Goal: Communication & Community: Answer question/provide support

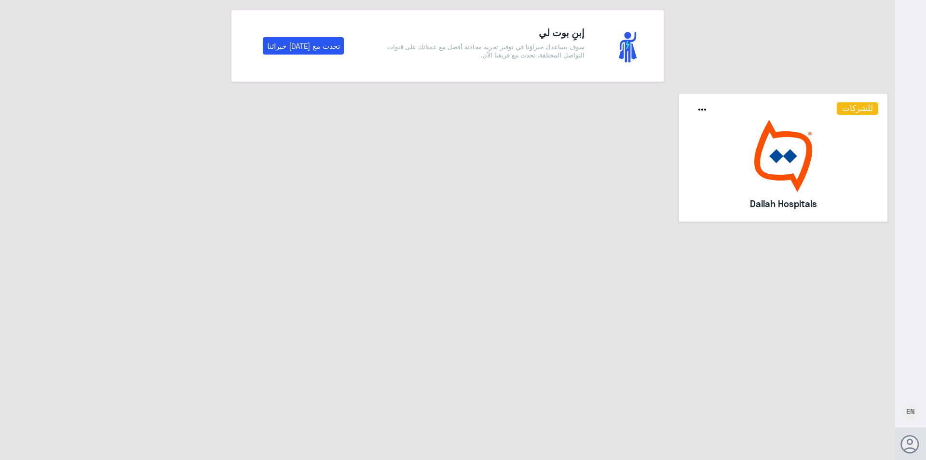
click at [756, 190] on img at bounding box center [784, 156] width 191 height 72
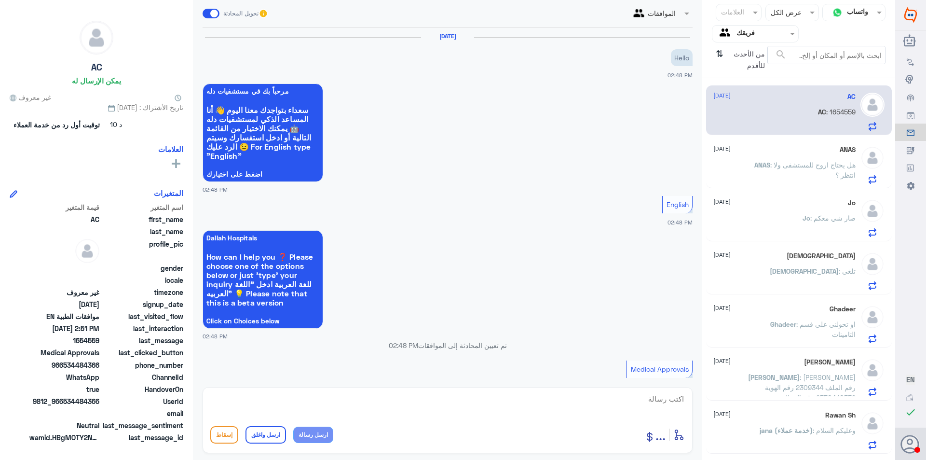
scroll to position [258, 0]
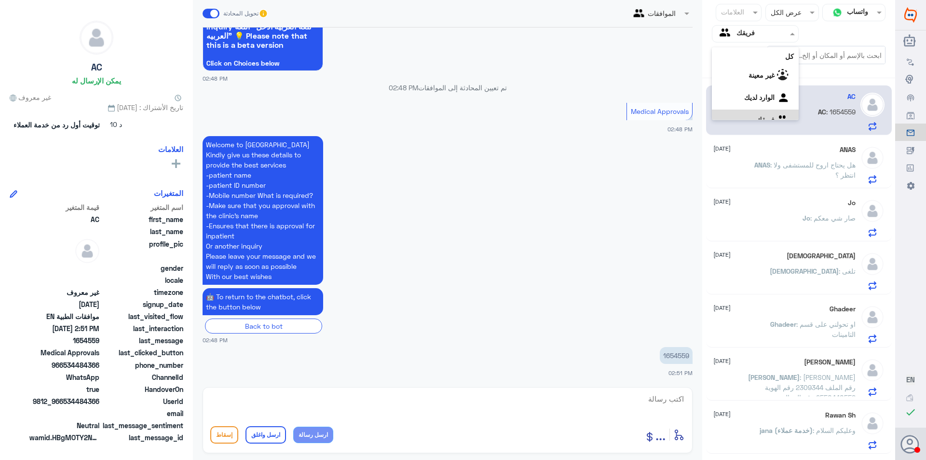
click at [767, 33] on input "text" at bounding box center [763, 33] width 53 height 11
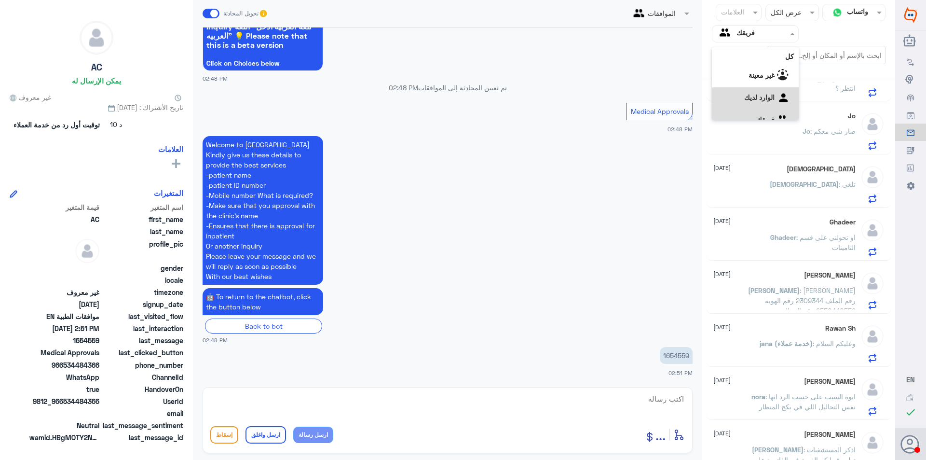
scroll to position [100, 0]
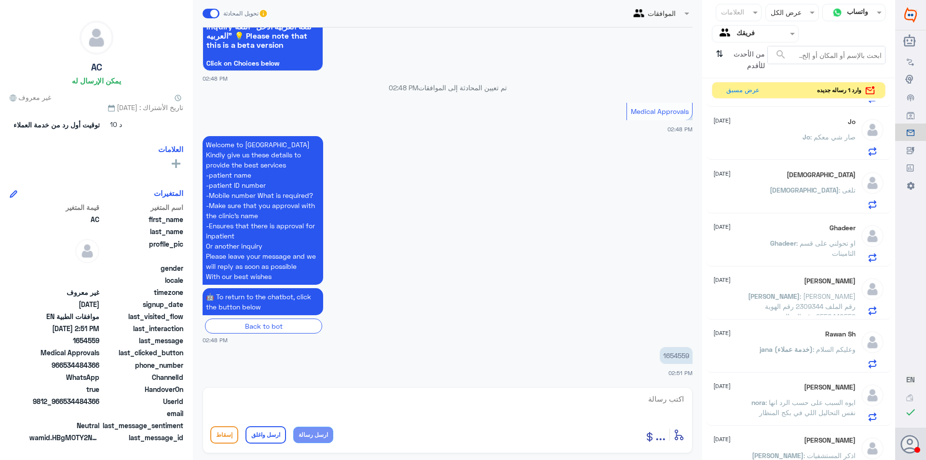
click at [875, 93] on use at bounding box center [870, 90] width 11 height 11
click at [746, 86] on button "عرض مسبق" at bounding box center [742, 90] width 41 height 15
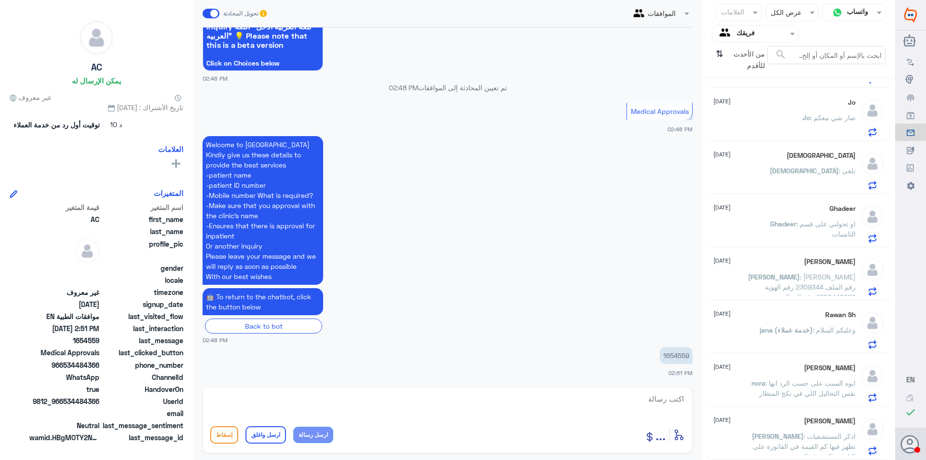
click at [813, 427] on div "[PERSON_NAME] [DATE] [PERSON_NAME] : اذكر المستشفيات تظهر فيها كم القيمة في الف…" at bounding box center [785, 436] width 142 height 38
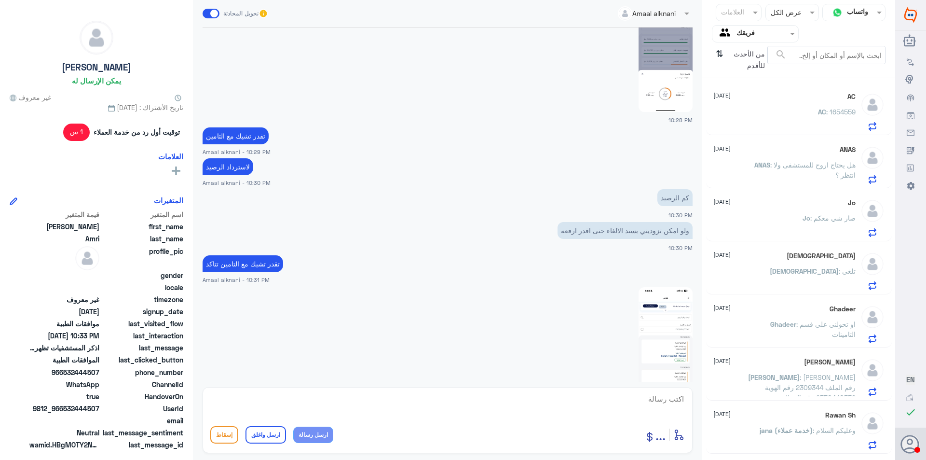
click at [800, 113] on div "AC : 1654559" at bounding box center [785, 120] width 142 height 22
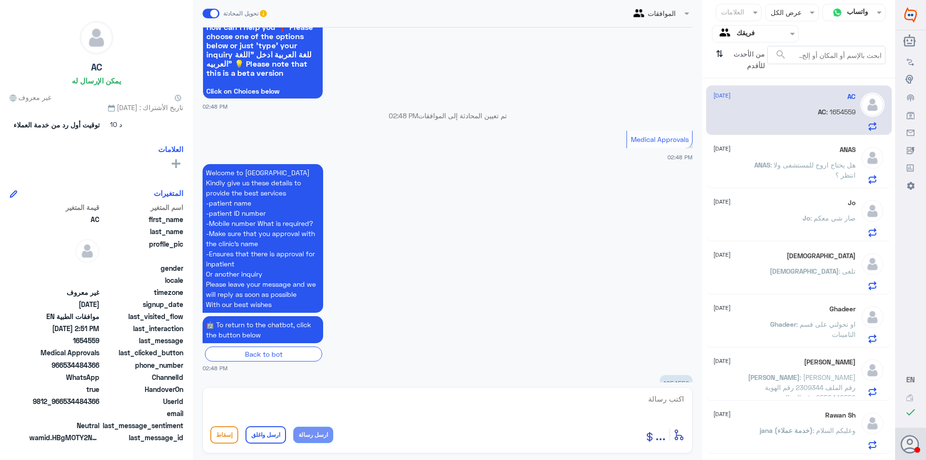
scroll to position [258, 0]
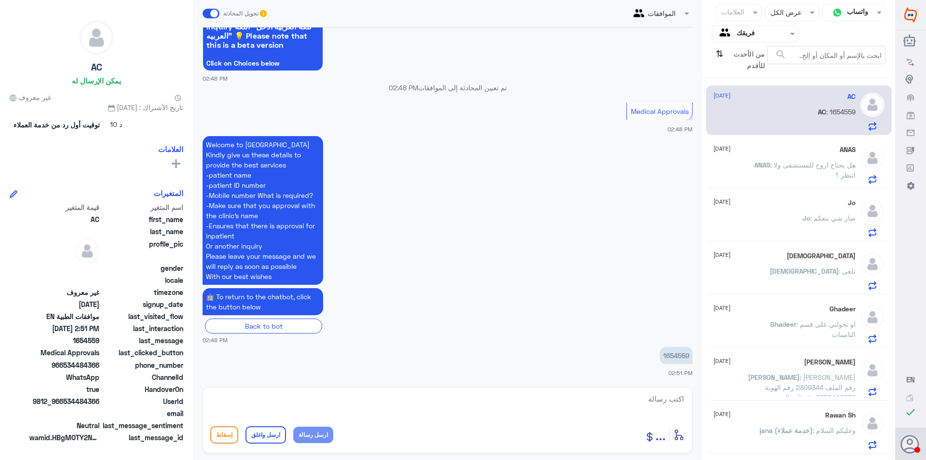
click at [684, 355] on p "1654559" at bounding box center [676, 355] width 33 height 17
copy p "1654559"
click at [797, 176] on p "ANAS : هل يحتاج اروح للمستشفى ولا انتظر ؟" at bounding box center [801, 172] width 109 height 24
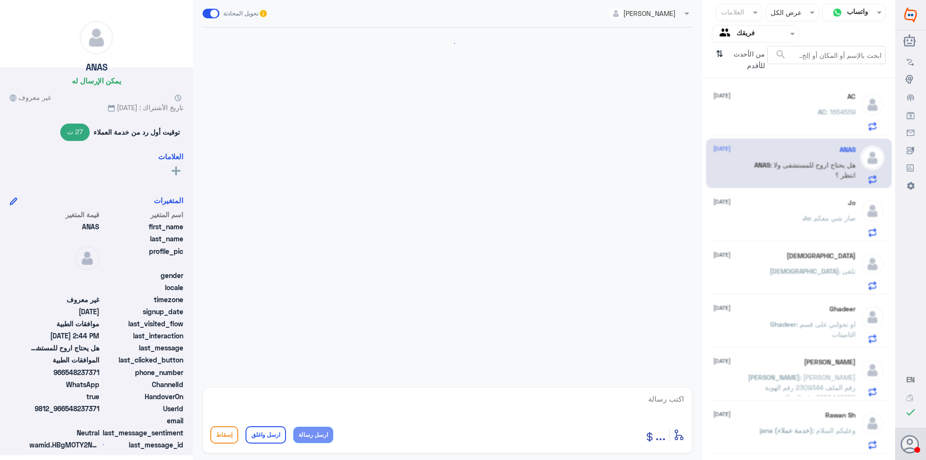
scroll to position [514, 0]
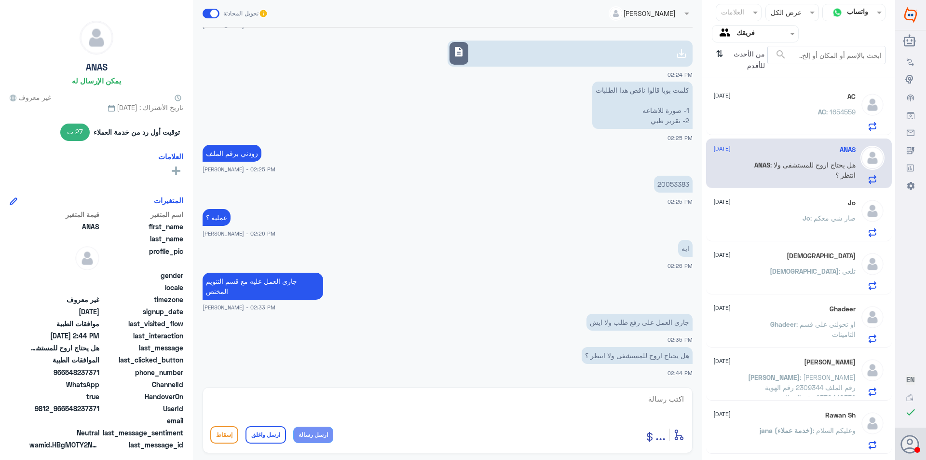
click at [798, 222] on div "Jo : صار شي معكم" at bounding box center [785, 226] width 142 height 22
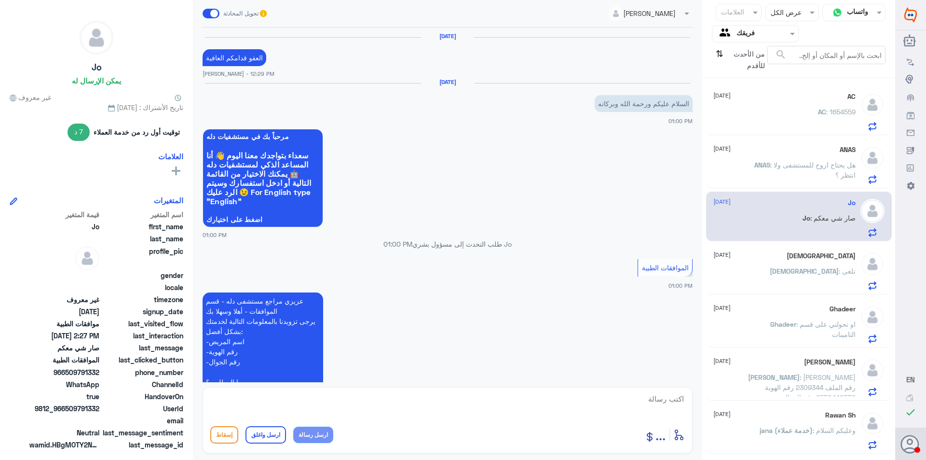
scroll to position [772, 0]
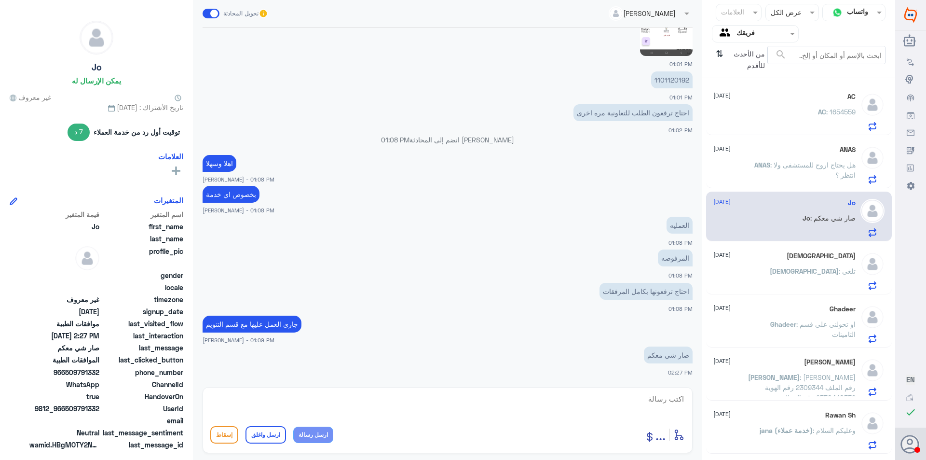
click at [797, 270] on div "[DEMOGRAPHIC_DATA] : تلغى" at bounding box center [785, 279] width 142 height 22
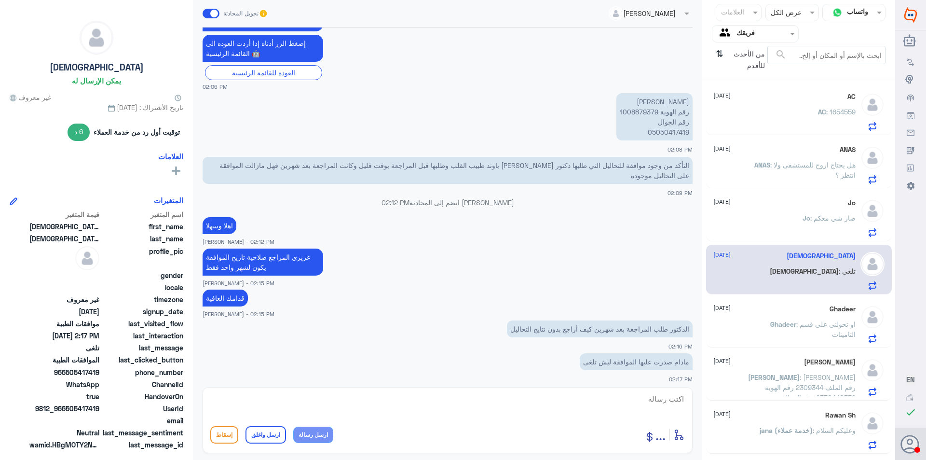
scroll to position [505, 0]
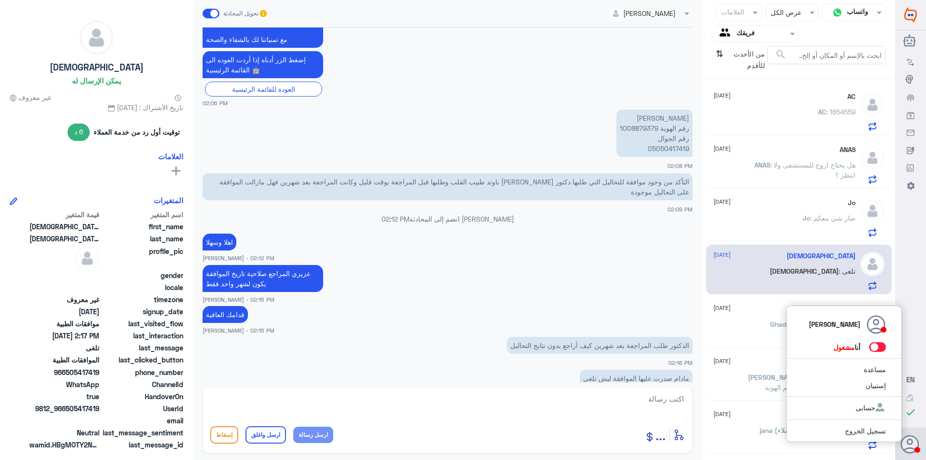
click at [920, 441] on div "Lama aldubayan أنا مشغول مساعدة إستبيان حسابى تسجيل الخروج" at bounding box center [911, 443] width 31 height 33
click at [876, 348] on span at bounding box center [877, 347] width 17 height 10
click at [0, 0] on input "checkbox" at bounding box center [0, 0] width 0 height 0
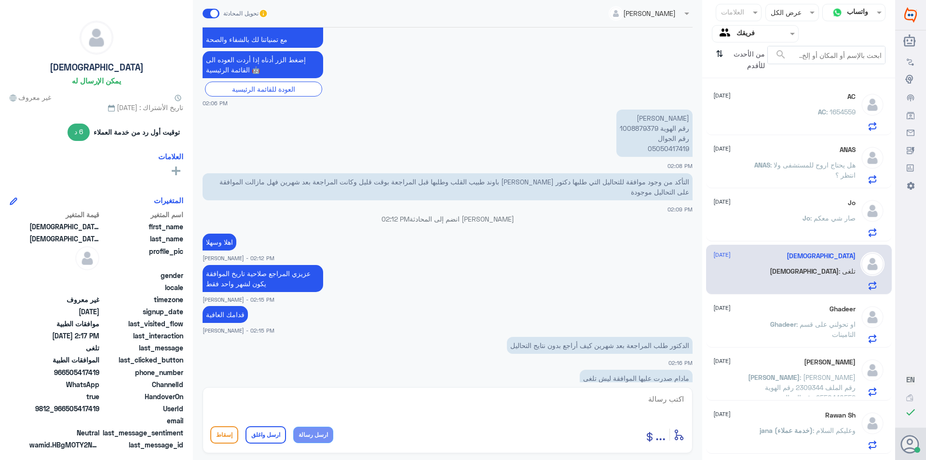
click at [784, 32] on input "text" at bounding box center [763, 33] width 53 height 11
click at [780, 85] on img at bounding box center [784, 86] width 14 height 14
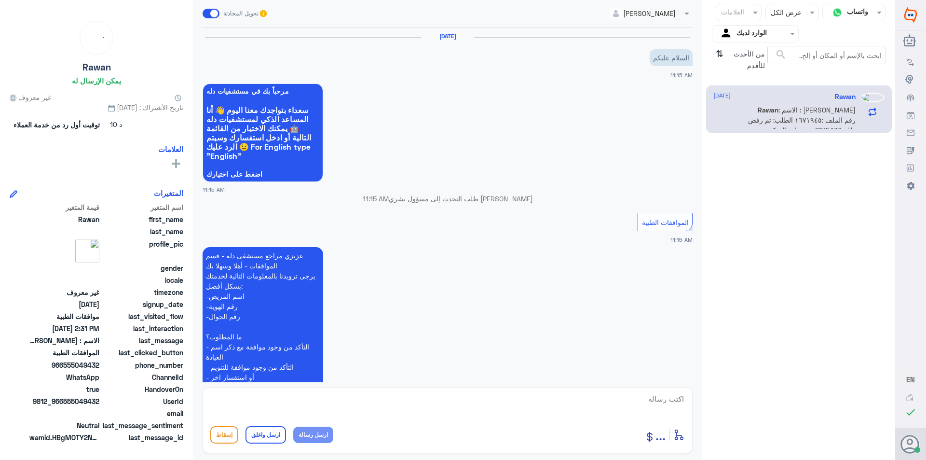
scroll to position [904, 0]
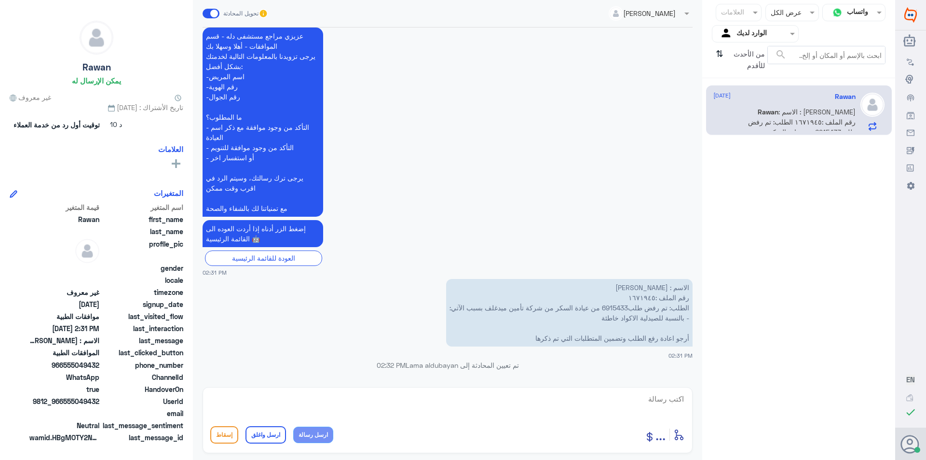
click at [620, 308] on p "الاسم : [PERSON_NAME] رقم الملف :١٦٧١٩٤٥ الطلب: تم رفض طلب6915433 من عيادة السك…" at bounding box center [569, 313] width 247 height 68
click at [626, 308] on p "الاسم : [PERSON_NAME] رقم الملف :١٦٧١٩٤٥ الطلب: تم رفض طلب6915433 من عيادة السك…" at bounding box center [569, 313] width 247 height 68
drag, startPoint x: 631, startPoint y: 306, endPoint x: 609, endPoint y: 307, distance: 21.7
click at [609, 307] on p "الاسم : [PERSON_NAME] رقم الملف :١٦٧١٩٤٥ الطلب: تم رفض طلب6915433 من عيادة السك…" at bounding box center [569, 313] width 247 height 68
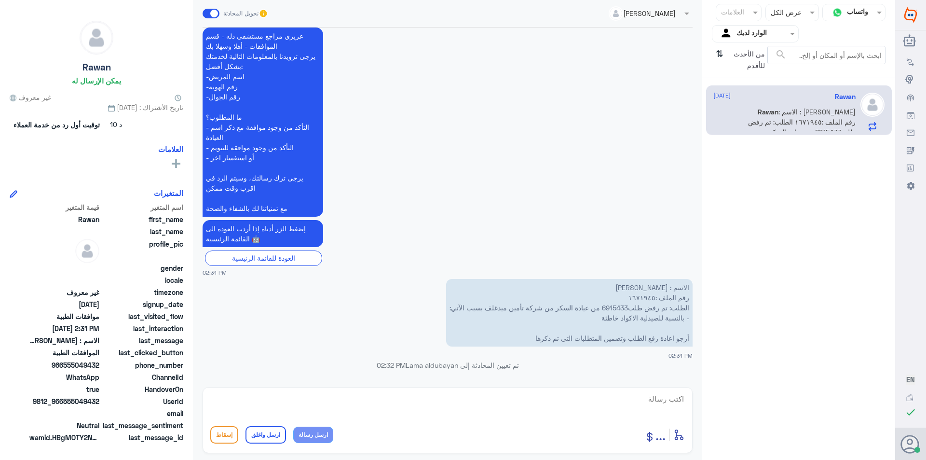
click at [646, 296] on p "الاسم : [PERSON_NAME] رقم الملف :١٦٧١٩٤٥ الطلب: تم رفض طلب6915433 من عيادة السك…" at bounding box center [569, 313] width 247 height 68
click at [623, 305] on p "الاسم : [PERSON_NAME] رقم الملف :١٦٧١٩٤٥ الطلب: تم رفض طلب6915433 من عيادة السك…" at bounding box center [569, 313] width 247 height 68
click at [631, 307] on p "الاسم : [PERSON_NAME] رقم الملف :١٦٧١٩٤٥ الطلب: تم رفض طلب6915433 من عيادة السك…" at bounding box center [569, 313] width 247 height 68
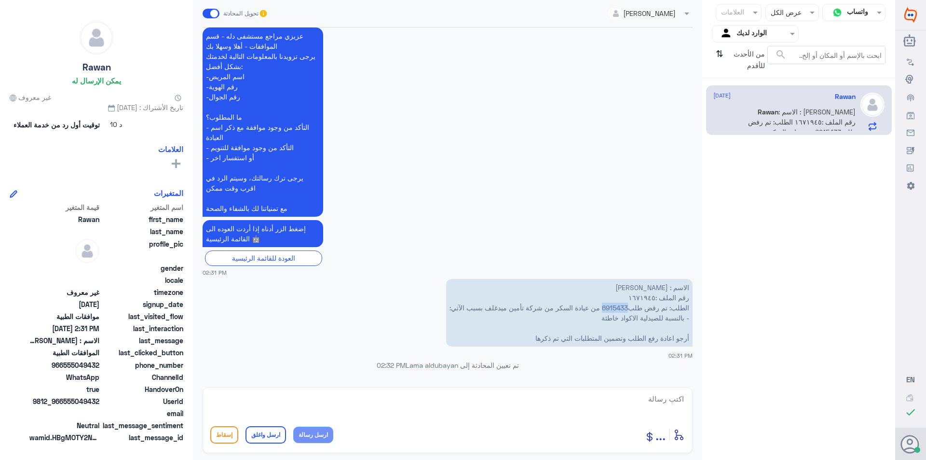
drag, startPoint x: 631, startPoint y: 307, endPoint x: 605, endPoint y: 309, distance: 26.1
click at [605, 309] on p "الاسم : [PERSON_NAME] رقم الملف :١٦٧١٩٤٥ الطلب: تم رفض طلب6915433 من عيادة السك…" at bounding box center [569, 313] width 247 height 68
copy p "6915433"
click at [487, 411] on textarea at bounding box center [447, 404] width 475 height 24
type textarea "J"
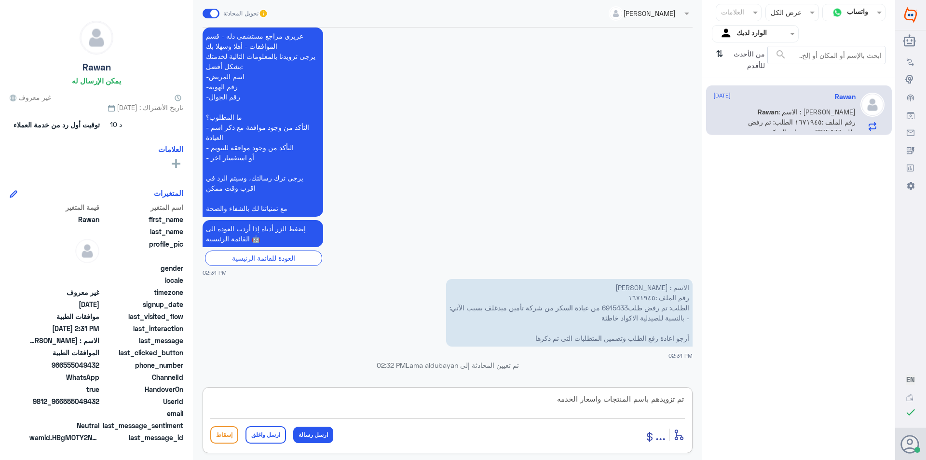
drag, startPoint x: 632, startPoint y: 399, endPoint x: 606, endPoint y: 399, distance: 25.6
click at [606, 399] on textarea "تم تزويدهم باسم المنتجات واسعار الخدمه" at bounding box center [447, 404] width 475 height 24
click at [548, 404] on textarea "تم تزويدهم باسم الحساسات واسعار الخدمه" at bounding box center [447, 404] width 475 height 24
type textarea "تم تزويدهم باسم الحساسات واسعار الخدمه بنتظار رد التامين"
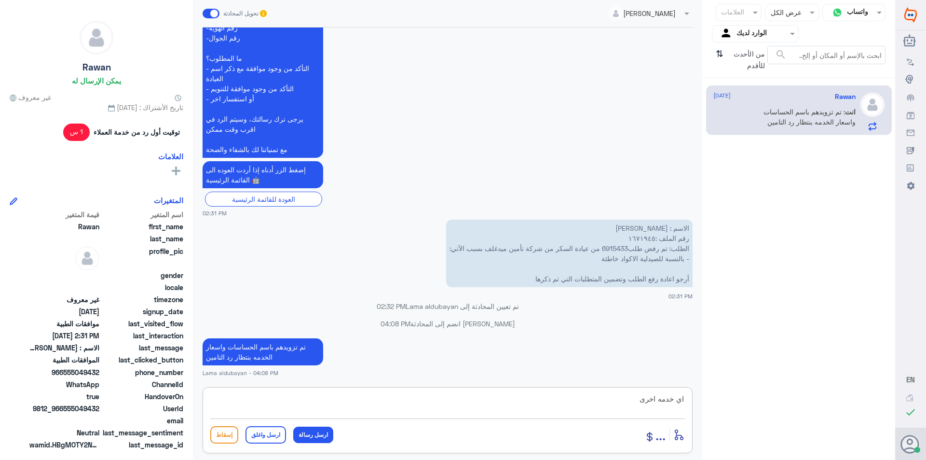
type textarea "اي خدمه اخرى"
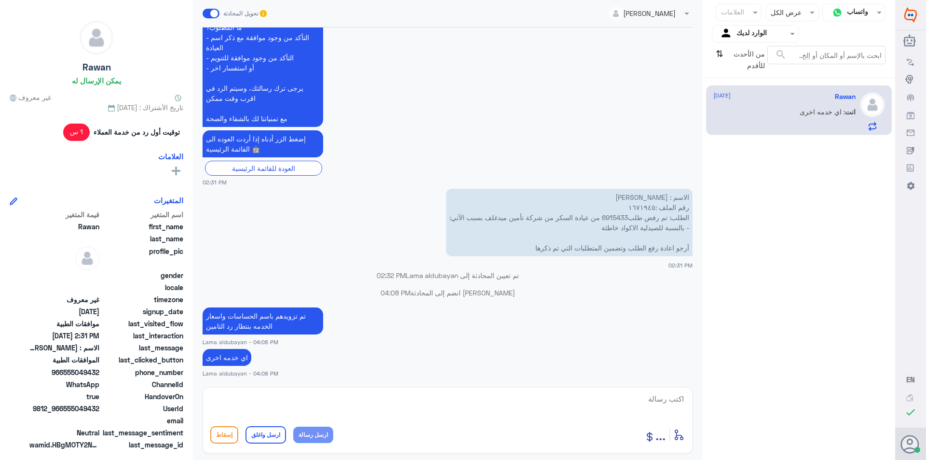
click at [649, 204] on p "الاسم : [PERSON_NAME] رقم الملف :١٦٧١٩٤٥ الطلب: تم رفض طلب6915433 من عيادة السك…" at bounding box center [569, 223] width 247 height 68
copy p "١٦٧١٩٤٥"
click at [718, 53] on icon "⇅" at bounding box center [720, 58] width 8 height 25
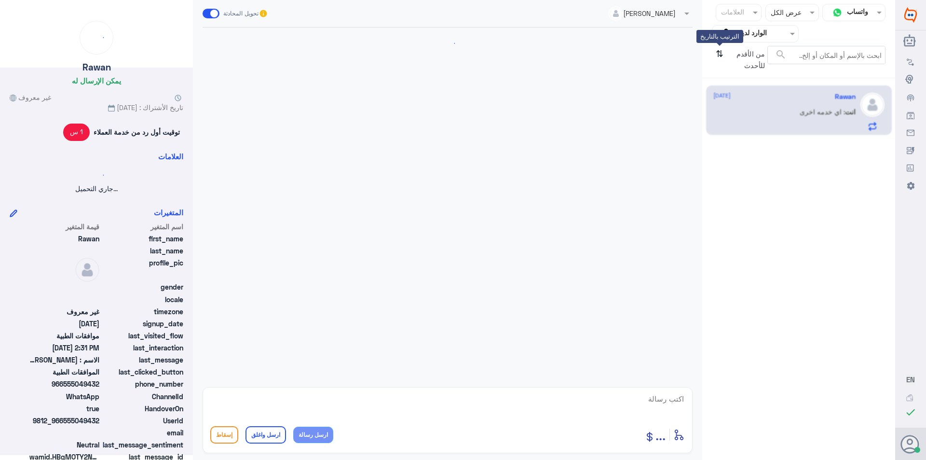
scroll to position [0, 0]
click at [718, 53] on icon "⇅" at bounding box center [720, 58] width 8 height 25
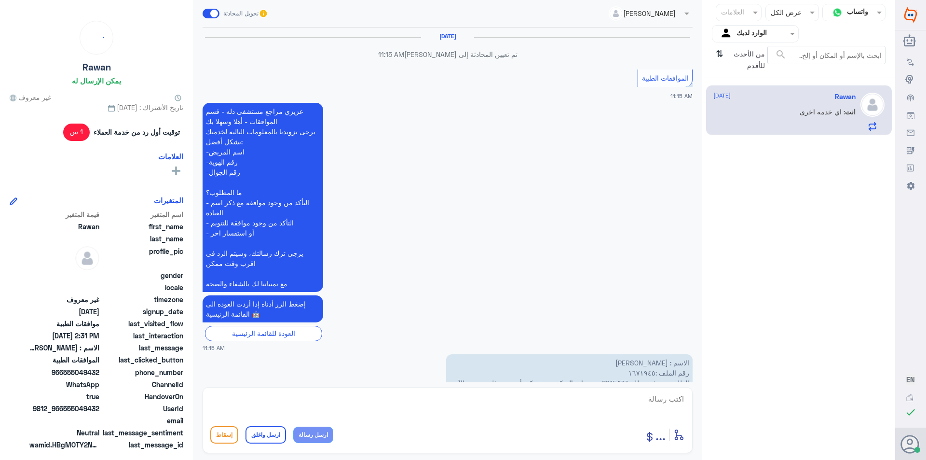
scroll to position [850, 0]
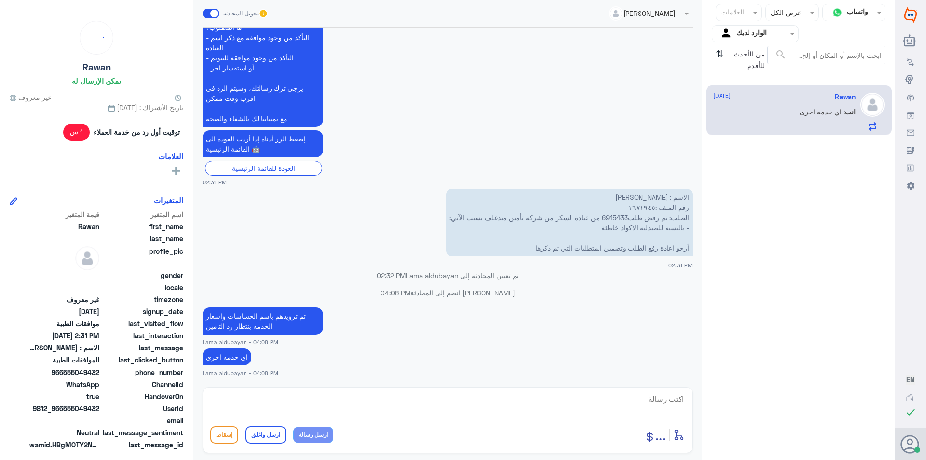
click at [769, 32] on input "text" at bounding box center [763, 33] width 53 height 11
click at [759, 113] on div "فريقك" at bounding box center [755, 121] width 87 height 22
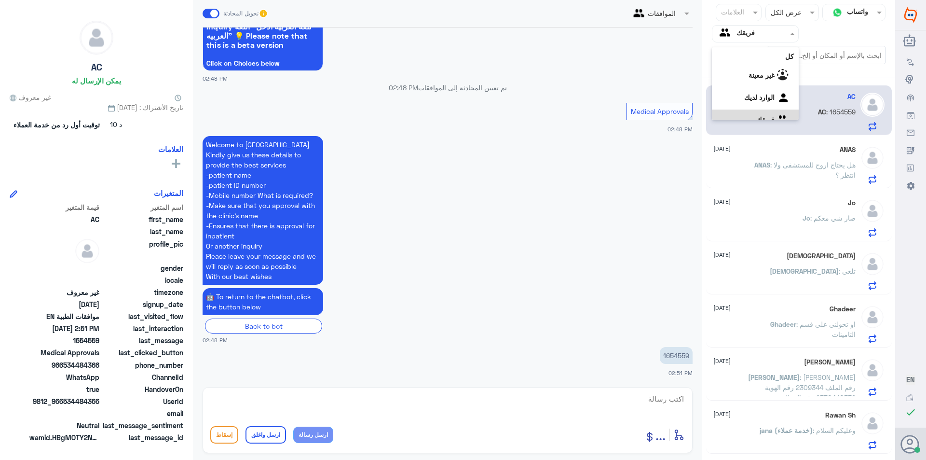
click at [782, 40] on div "Agent Filter فريقك" at bounding box center [750, 34] width 74 height 14
click at [771, 82] on لديك "الوارد لديك" at bounding box center [759, 85] width 30 height 8
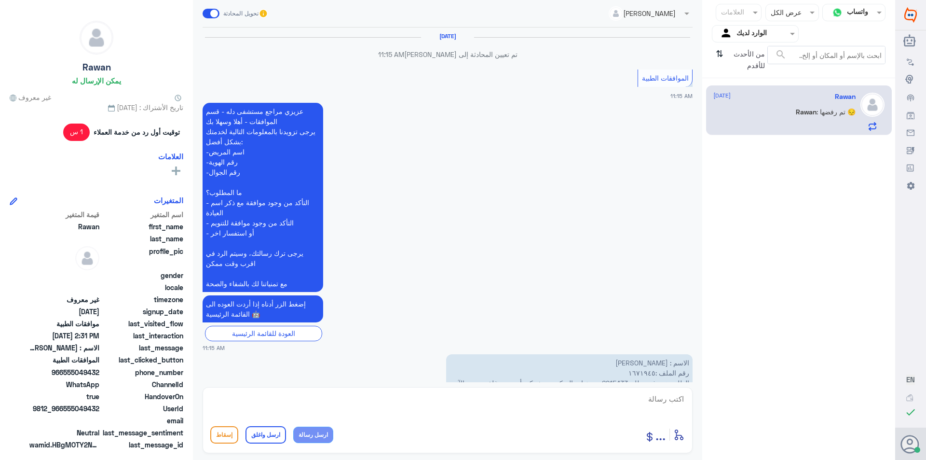
scroll to position [883, 0]
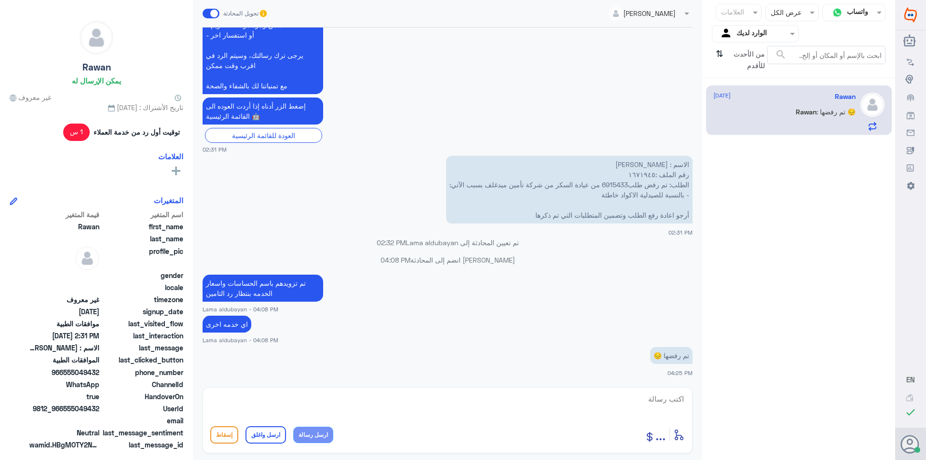
click at [643, 399] on textarea at bounding box center [447, 404] width 475 height 24
type textarea "نعم عزيزتي ردهم لا يوجد دواعي طبيه للمزيد من الاستفسار يرجى التواصل مع التامين …"
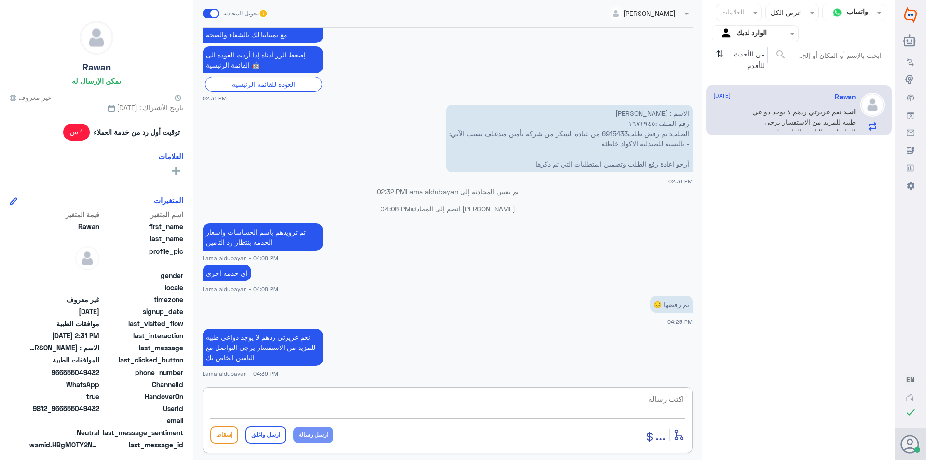
click at [466, 406] on textarea at bounding box center [447, 404] width 475 height 24
type textarea "اي خدمه خرى؟"
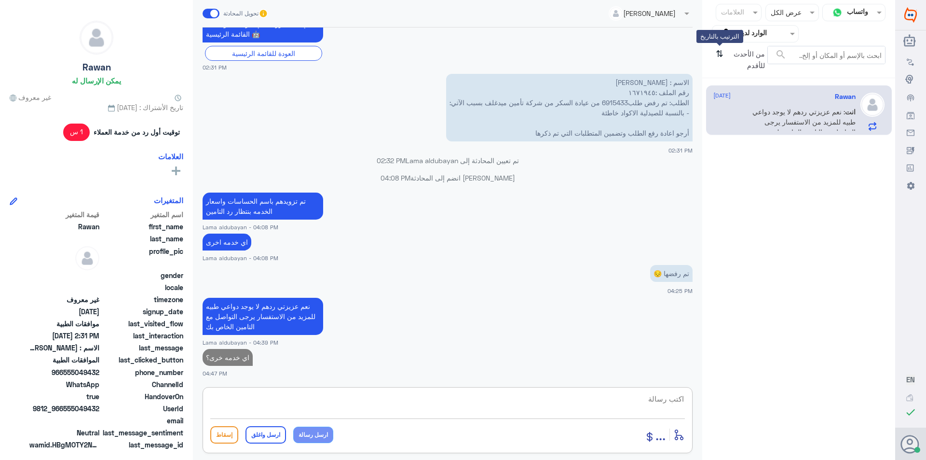
click at [713, 52] on div "من الأحدث للأقدم ⇅ الترتيب بالتاريخ" at bounding box center [739, 60] width 55 height 28
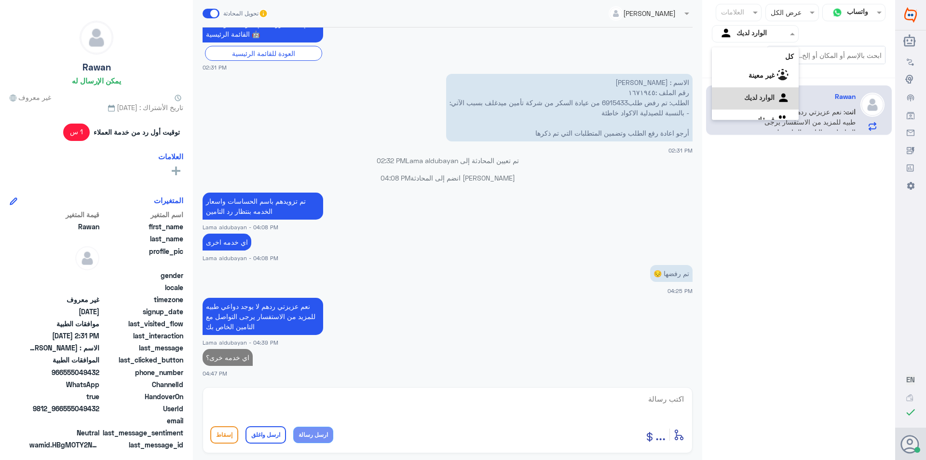
click at [764, 36] on input "text" at bounding box center [763, 33] width 53 height 11
click at [765, 108] on b "فريقك" at bounding box center [766, 107] width 18 height 8
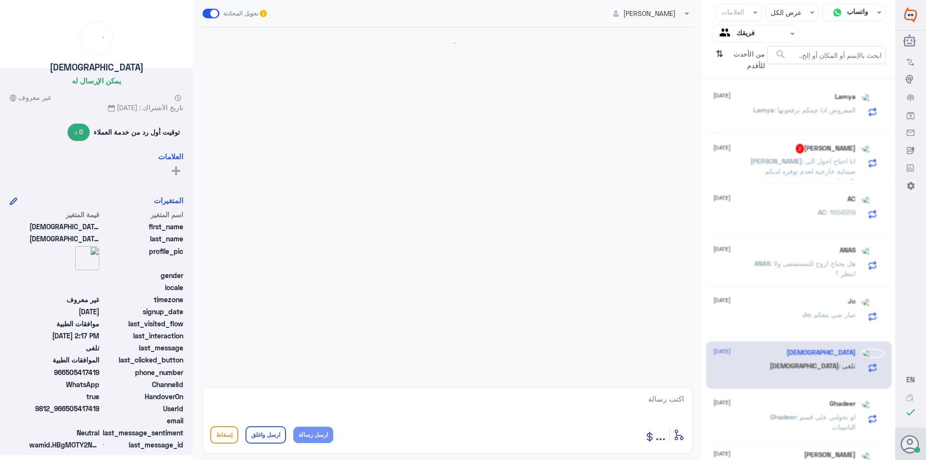
scroll to position [483, 0]
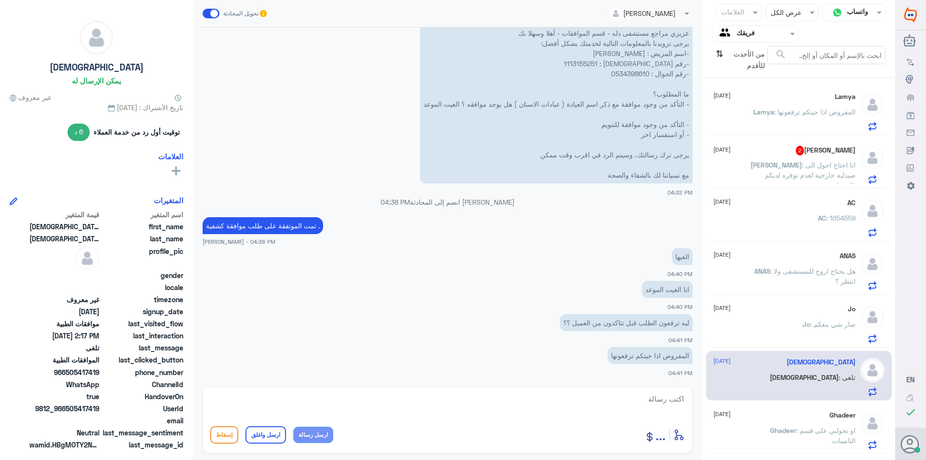
click at [772, 176] on span ": انا احتاج احول الى صيدلية خارجية لعدم توفره لديكم بالصيدلية" at bounding box center [810, 175] width 91 height 28
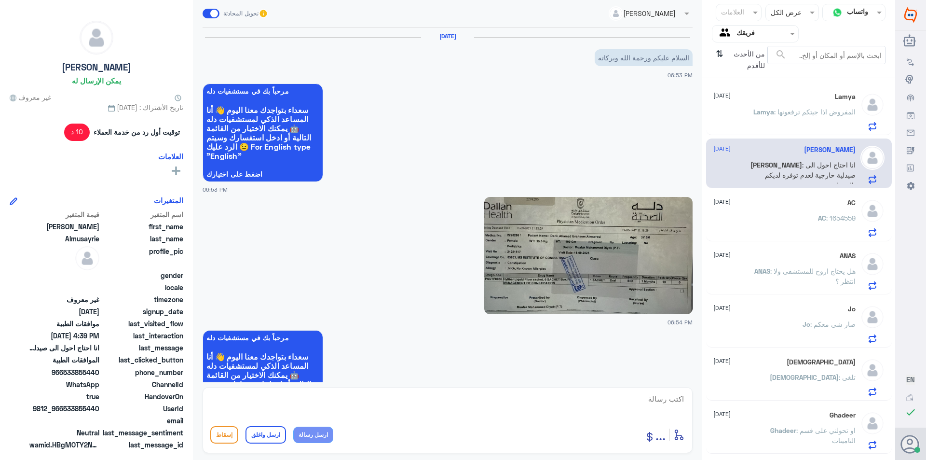
scroll to position [855, 0]
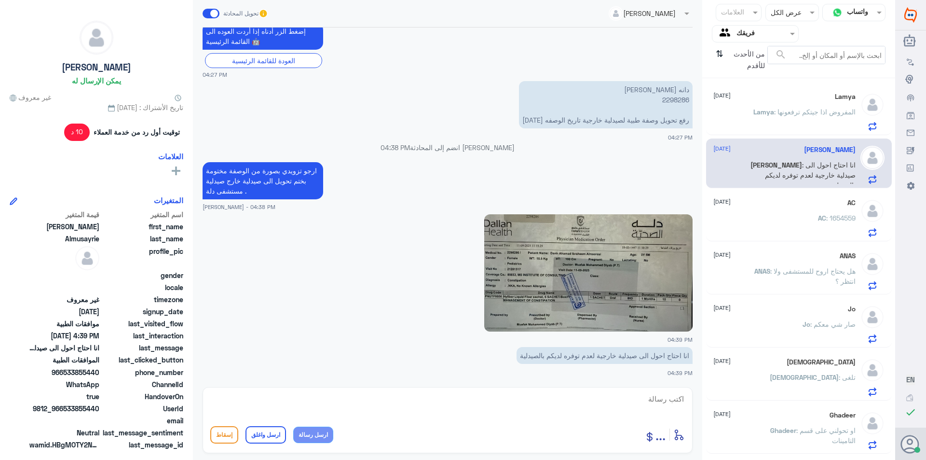
click at [534, 298] on img at bounding box center [588, 272] width 208 height 117
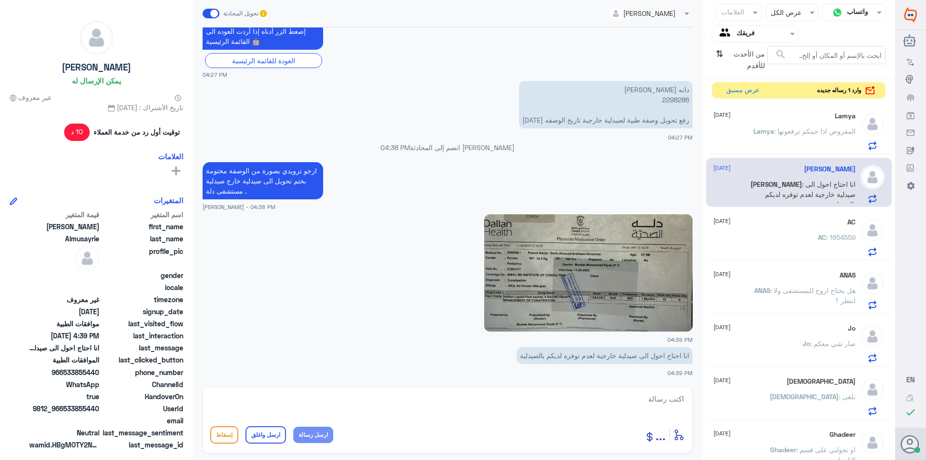
click at [594, 409] on textarea at bounding box center [447, 404] width 475 height 24
type textarea "تم رفعها سوف يتم ارسال رساله من التامين اذا تمت الموافقه وتز"
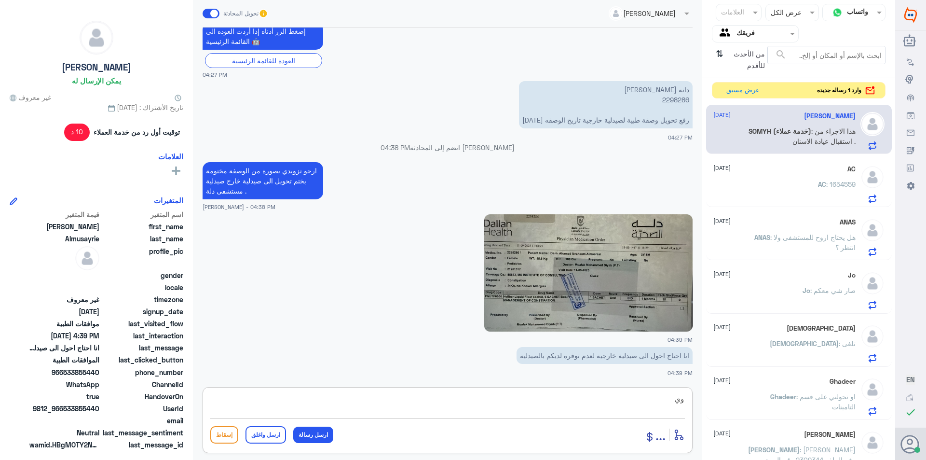
type textarea "و"
type textarea "تمت رفع الطلب"
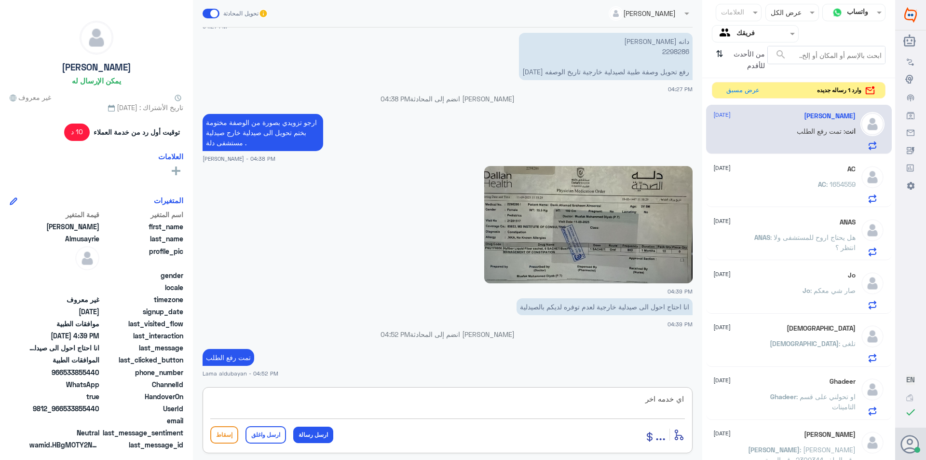
type textarea "اي خدمه اخرى"
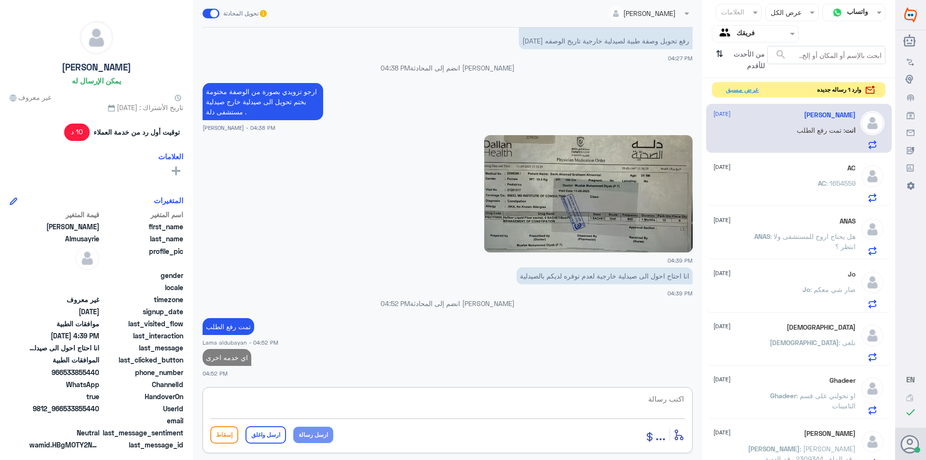
click at [738, 95] on button "عرض مسبق" at bounding box center [742, 90] width 41 height 15
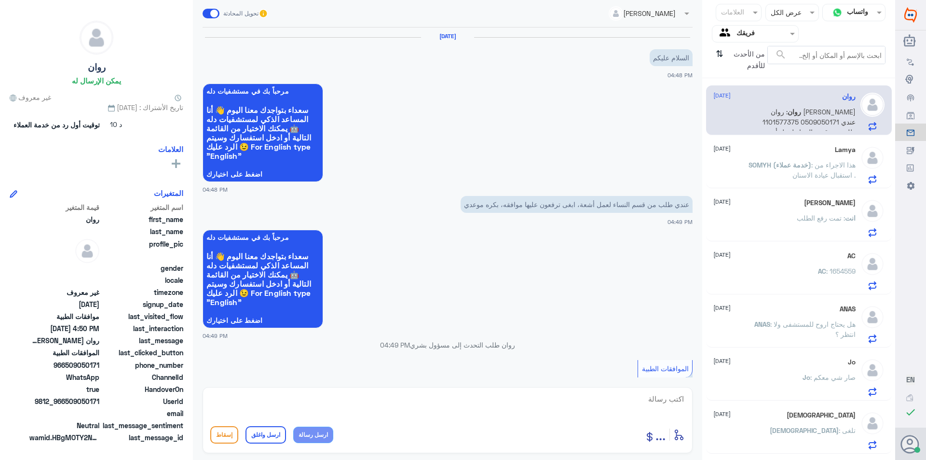
scroll to position [328, 0]
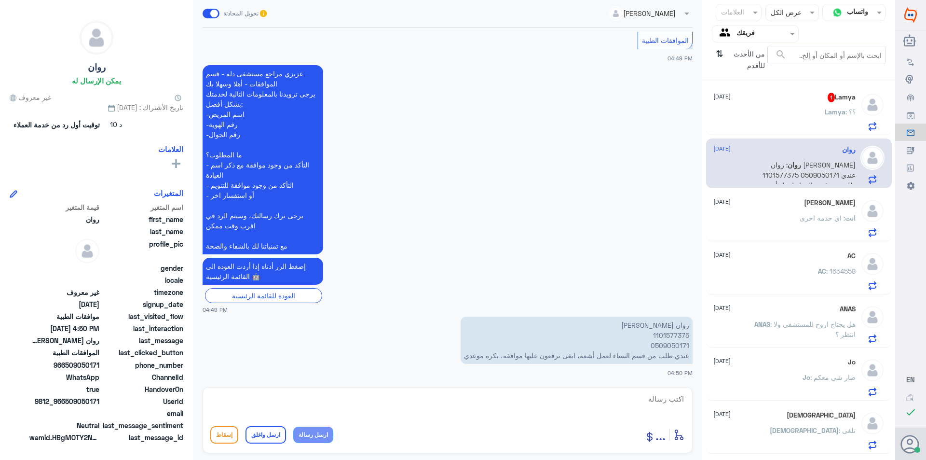
click at [799, 115] on div "Lamya : ؟؟" at bounding box center [785, 120] width 142 height 22
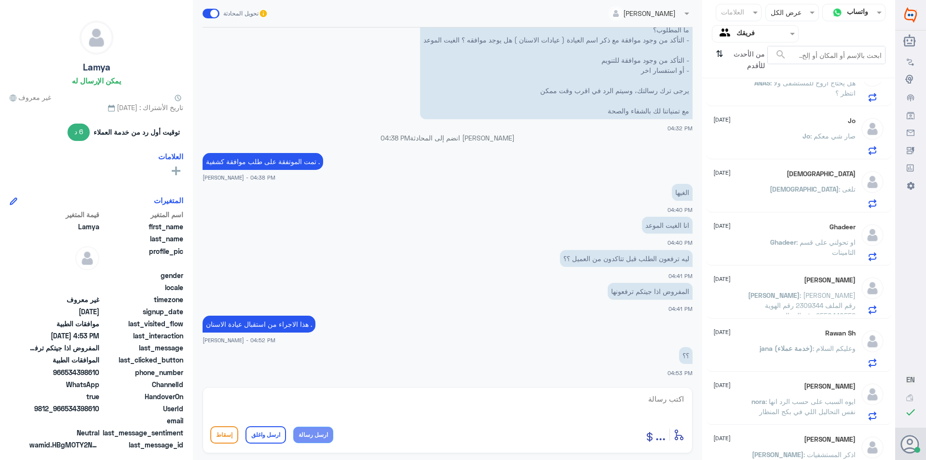
scroll to position [260, 0]
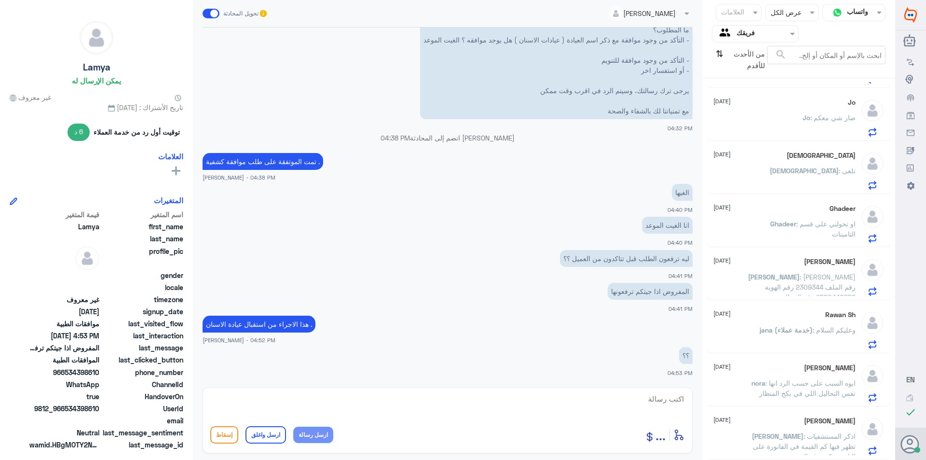
click at [811, 172] on div "[DEMOGRAPHIC_DATA] : تلغى" at bounding box center [785, 179] width 142 height 22
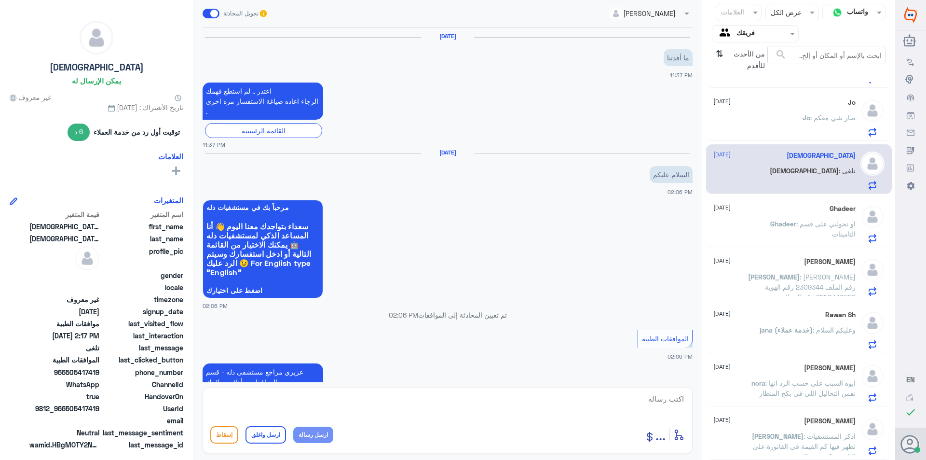
scroll to position [649, 0]
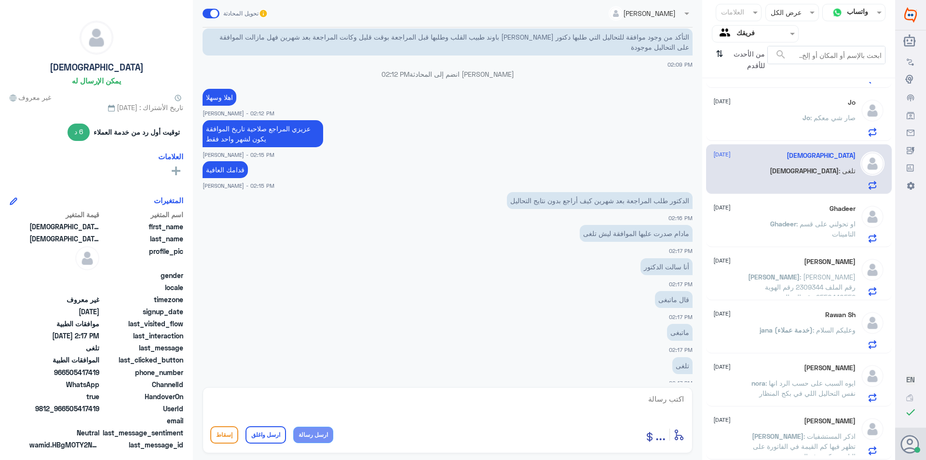
click at [813, 223] on span ": او تحولني على قسم التامينات" at bounding box center [826, 229] width 59 height 18
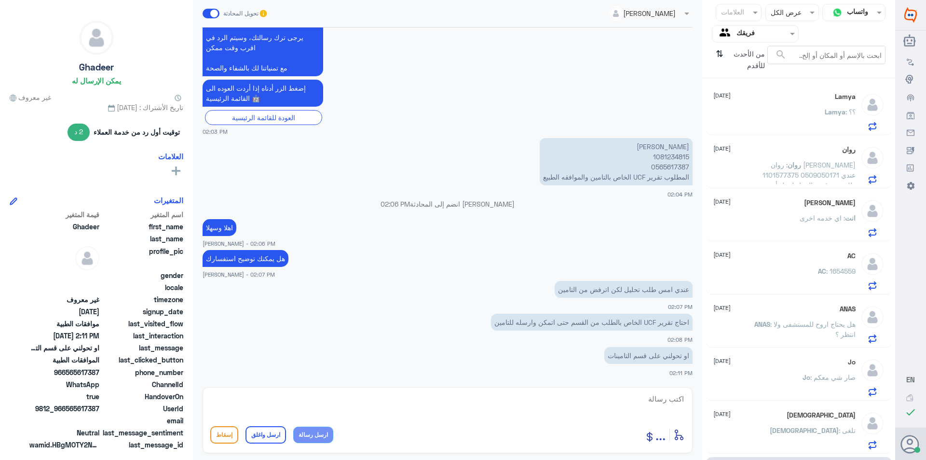
click at [800, 225] on p "انت : اي خدمه اخرى" at bounding box center [828, 225] width 56 height 24
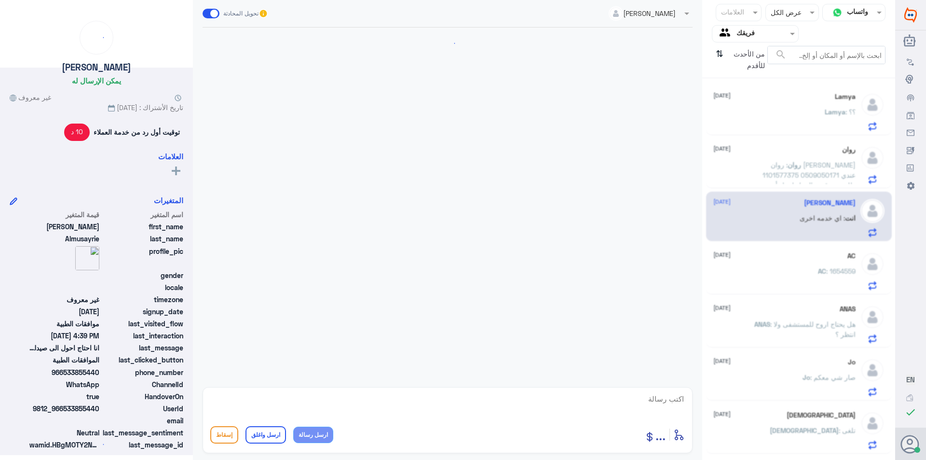
scroll to position [935, 0]
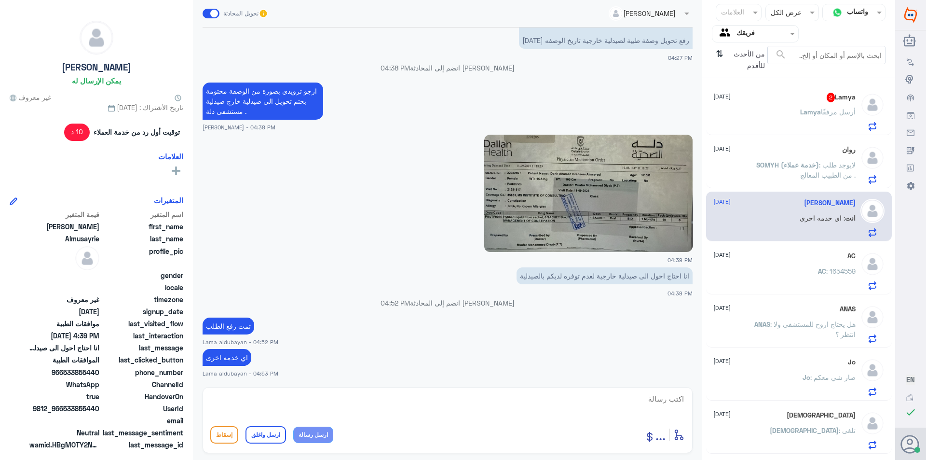
click at [785, 97] on div "Lamya 2 [DATE]" at bounding box center [785, 98] width 142 height 10
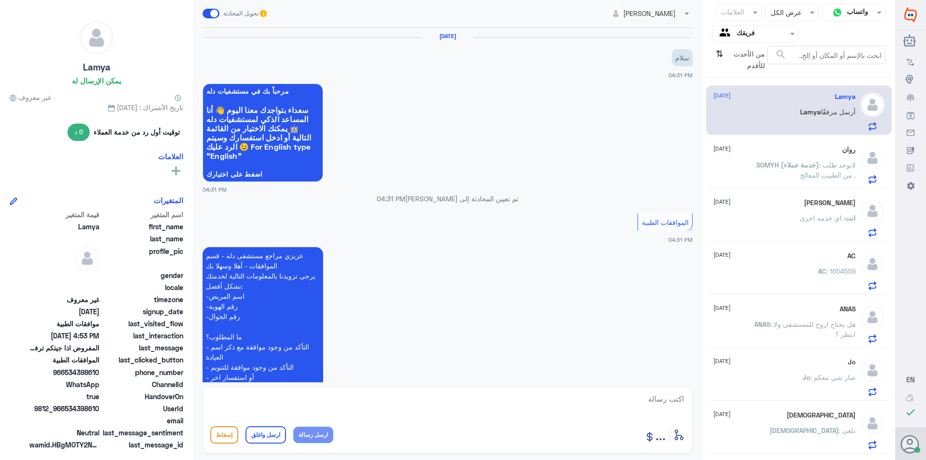
scroll to position [714, 0]
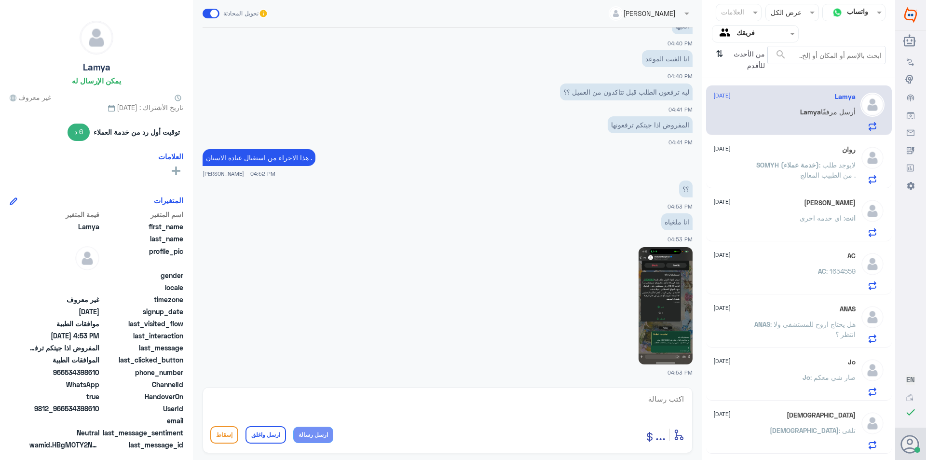
click at [767, 37] on input "text" at bounding box center [763, 33] width 53 height 11
click at [772, 87] on لديك "الوارد لديك" at bounding box center [759, 85] width 30 height 8
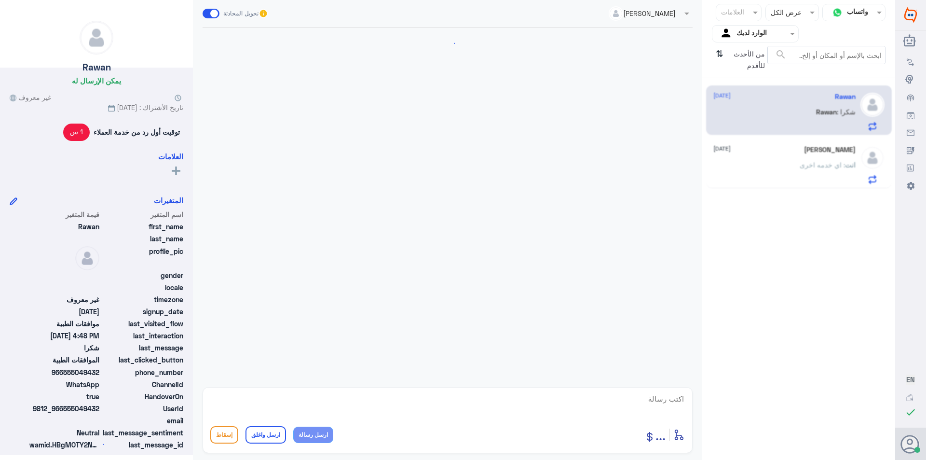
scroll to position [602, 0]
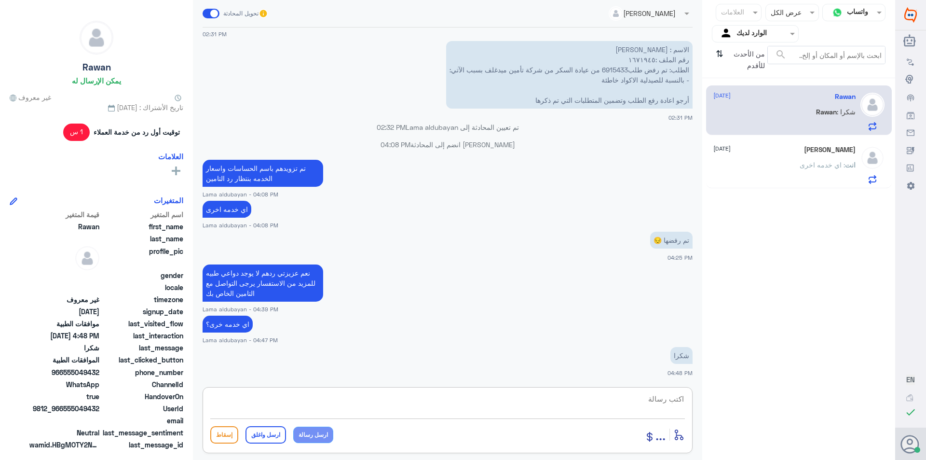
click at [462, 415] on textarea at bounding box center [447, 404] width 475 height 24
paste textarea "نشكر تواصلك مع مستشفيات دلة"
type textarea "نشكر تواصلك مع مستشفيات دلة"
drag, startPoint x: 264, startPoint y: 436, endPoint x: 271, endPoint y: 422, distance: 15.5
click at [265, 433] on button "ارسل واغلق" at bounding box center [266, 434] width 41 height 17
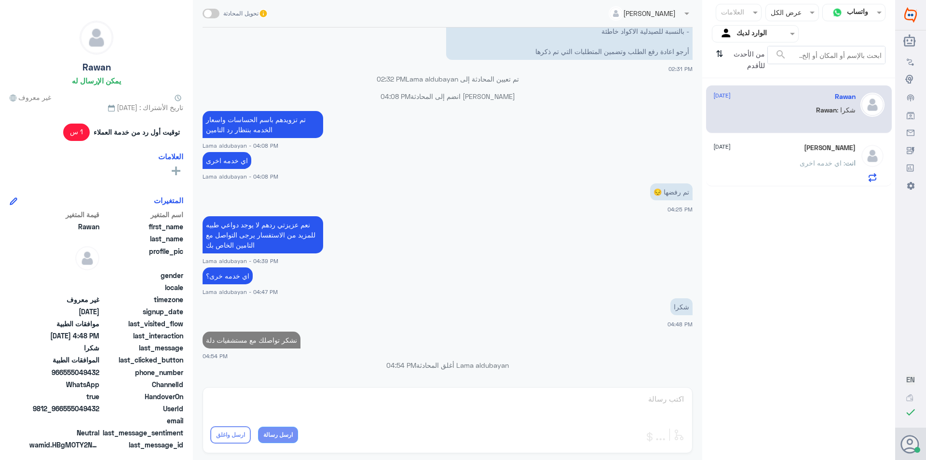
scroll to position [631, 0]
click at [832, 166] on span ": اي خدمه اخرى" at bounding box center [822, 163] width 45 height 8
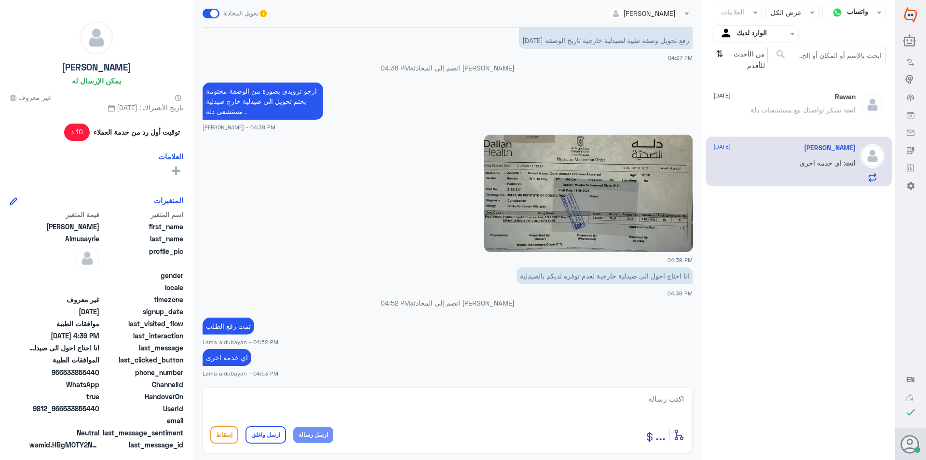
scroll to position [978, 0]
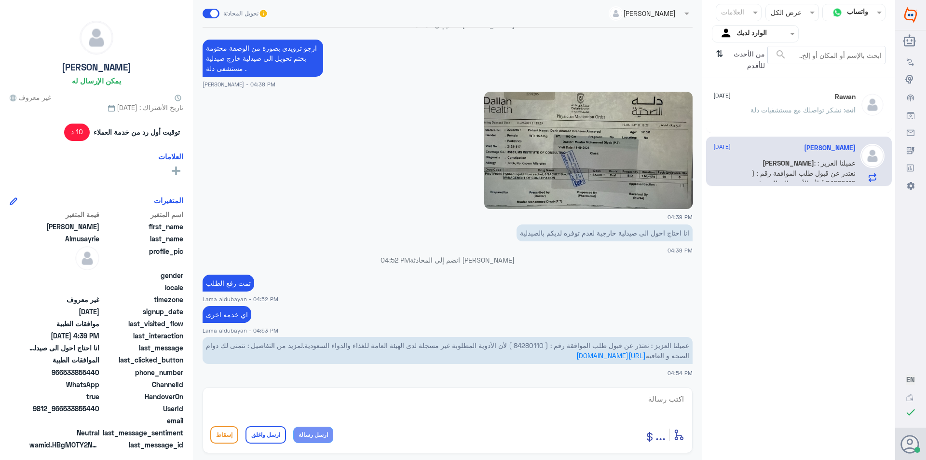
click at [530, 342] on span "عميلنا العزيز : نعتذر عن قبول طلب الموافقة رقم : ( 84280110 ) لأن الأدوية المطل…" at bounding box center [447, 350] width 483 height 18
copy span "84280110"
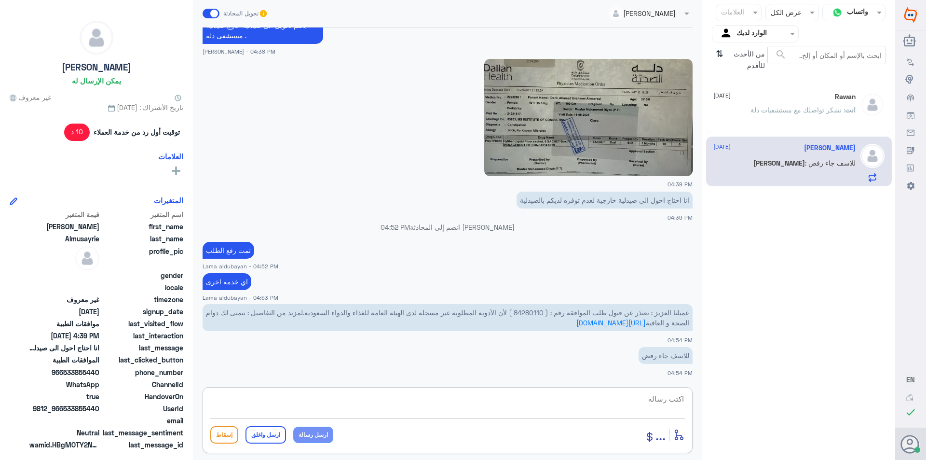
click at [398, 399] on textarea at bounding box center [447, 404] width 475 height 24
paste textarea "Disapproved requested medicine(s) is not registered."
type textarea "Disapproved requested medicine(s) is not registered."
click at [310, 435] on button "ارسل رسالة" at bounding box center [313, 435] width 40 height 16
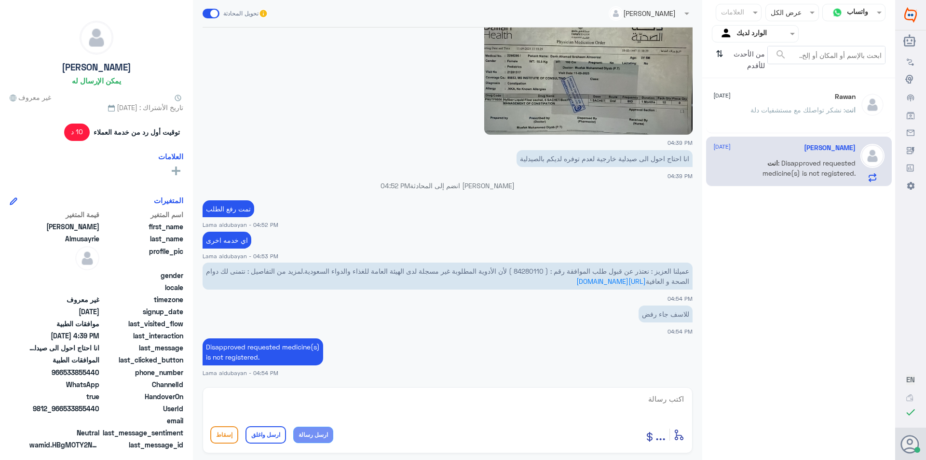
click at [293, 427] on button "ارسل رسالة" at bounding box center [313, 435] width 40 height 16
click at [383, 401] on textarea at bounding box center [447, 404] width 475 height 24
type textarea "ردهم انه الدواء غير مسجل غيرى مغطى"
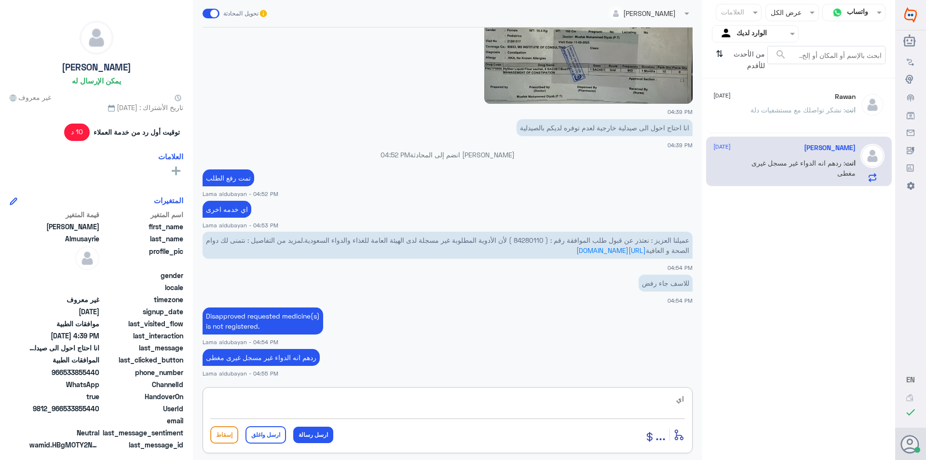
type textarea "ا"
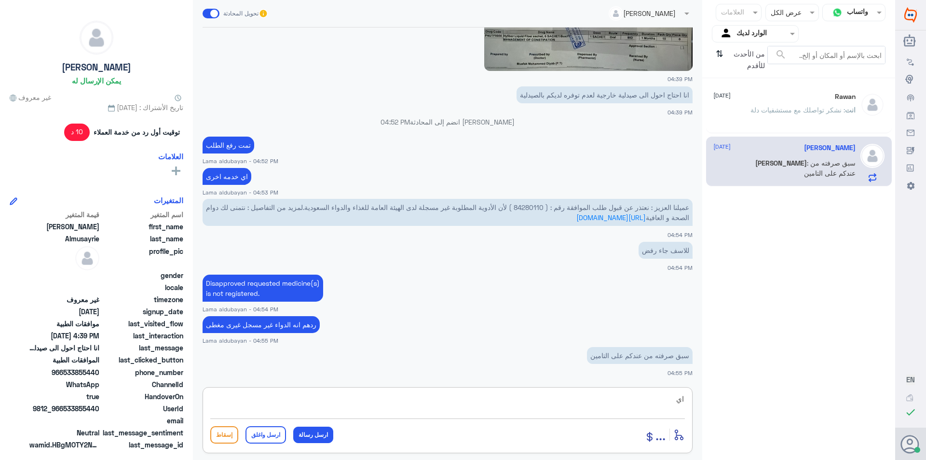
type textarea "ا"
type textarea "هذا الرد الصريح من التامين للمزيد من الاستفسار الرجاء التواصل مع شركة التامين ا…"
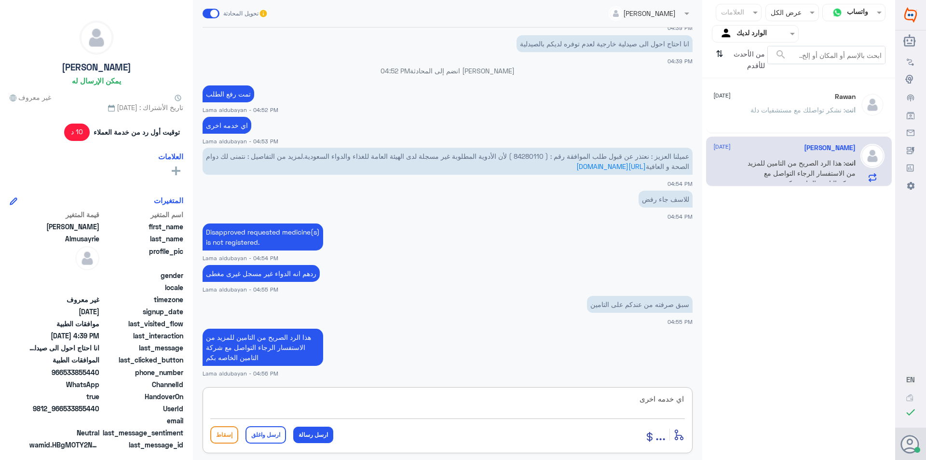
type textarea "اي خدمه اخرى"
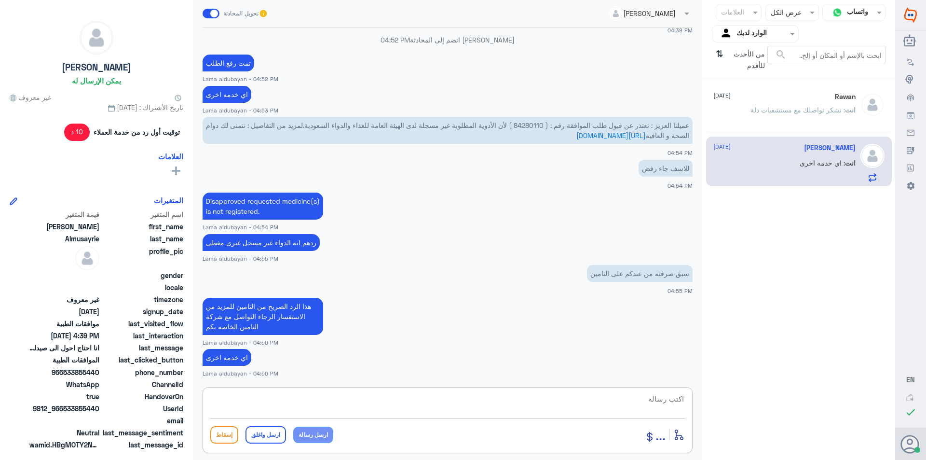
click at [782, 114] on p "انت : نشكر تواصلك مع مستشفيات دلة" at bounding box center [803, 117] width 105 height 24
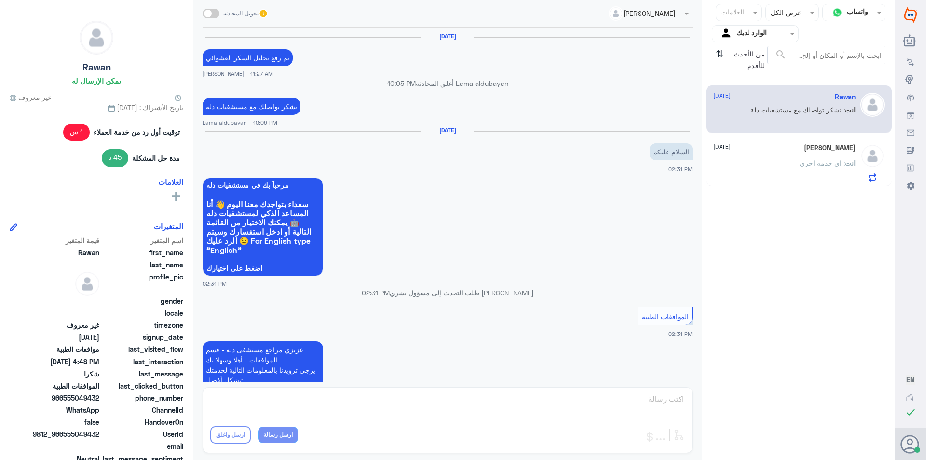
scroll to position [600, 0]
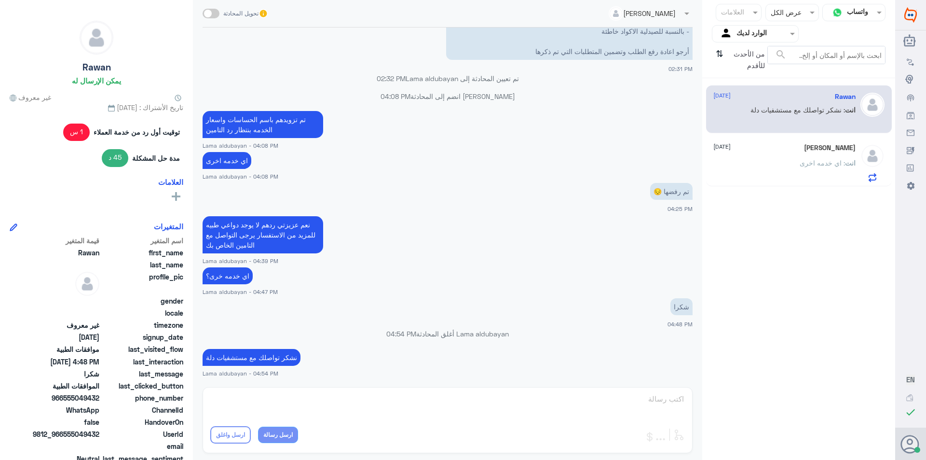
click at [730, 55] on span "من الأحدث للأقدم" at bounding box center [747, 60] width 41 height 28
click at [722, 55] on icon "⇅" at bounding box center [720, 58] width 8 height 25
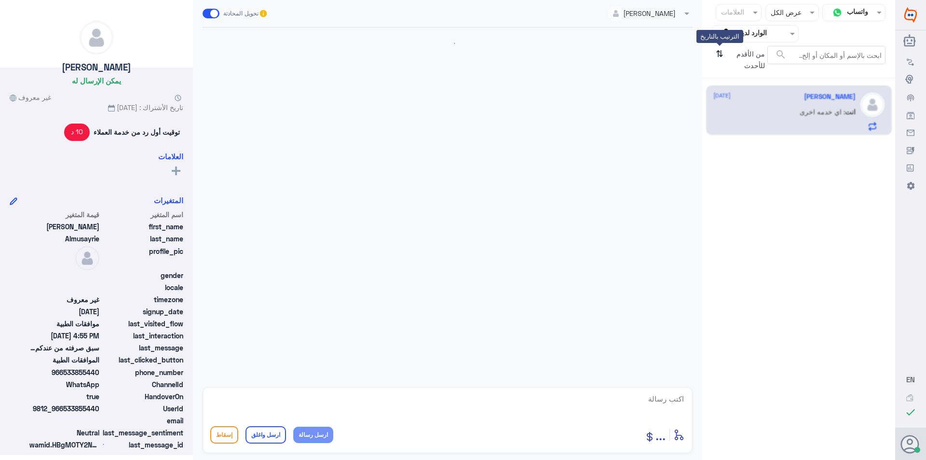
scroll to position [727, 0]
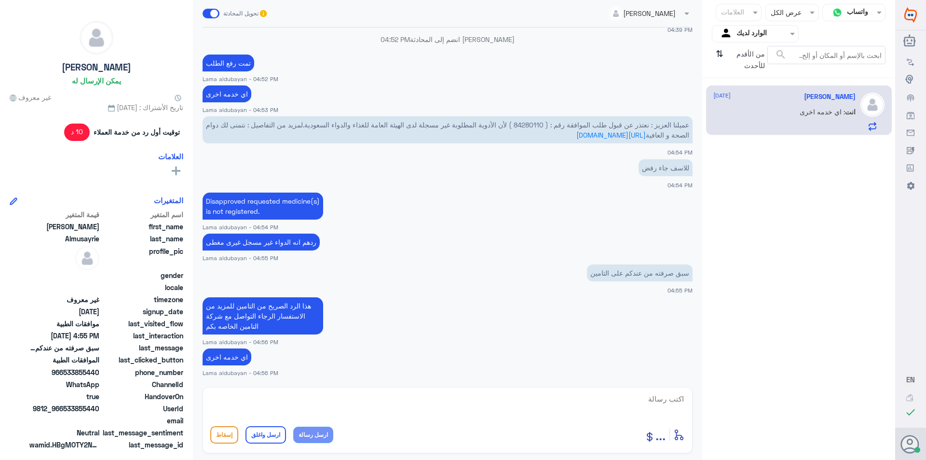
click at [562, 398] on textarea at bounding box center [447, 404] width 475 height 24
click at [764, 35] on input "text" at bounding box center [763, 33] width 53 height 11
click at [758, 105] on b "فريقك" at bounding box center [766, 107] width 18 height 8
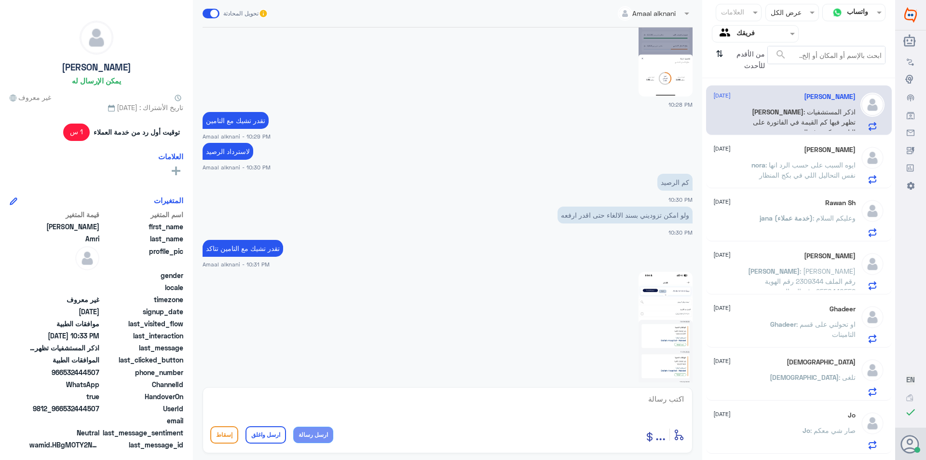
scroll to position [280, 0]
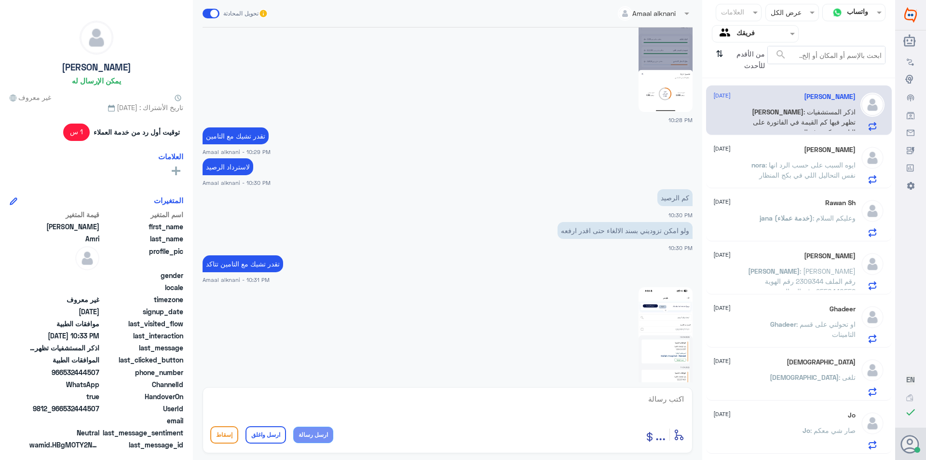
click at [776, 173] on span ": ايوه السبب على حسب الرد انها نفس التحاليل اللي في بكج المنظار" at bounding box center [807, 170] width 97 height 18
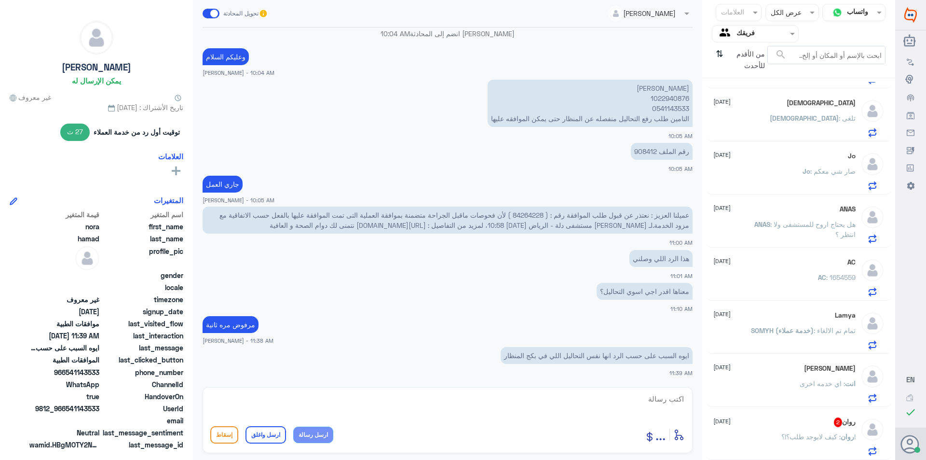
scroll to position [260, 0]
click at [813, 440] on span ": كيف لايوجد طلب؟!؟!" at bounding box center [819, 436] width 74 height 8
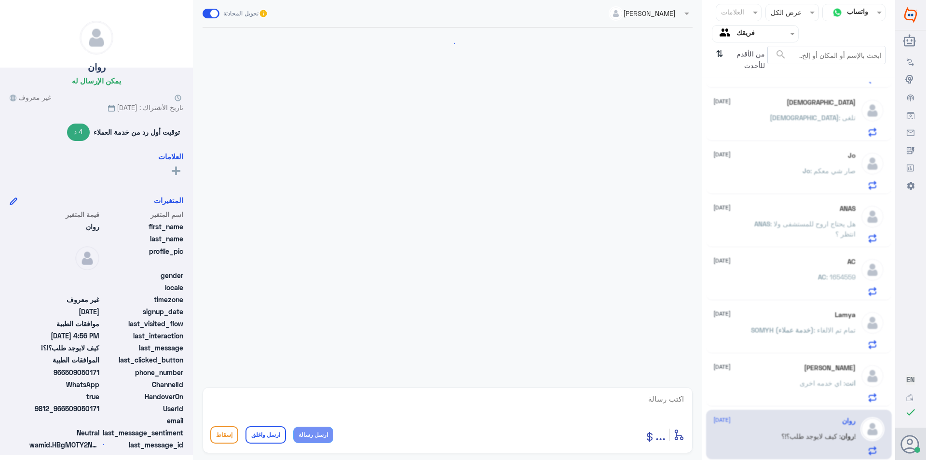
scroll to position [543, 0]
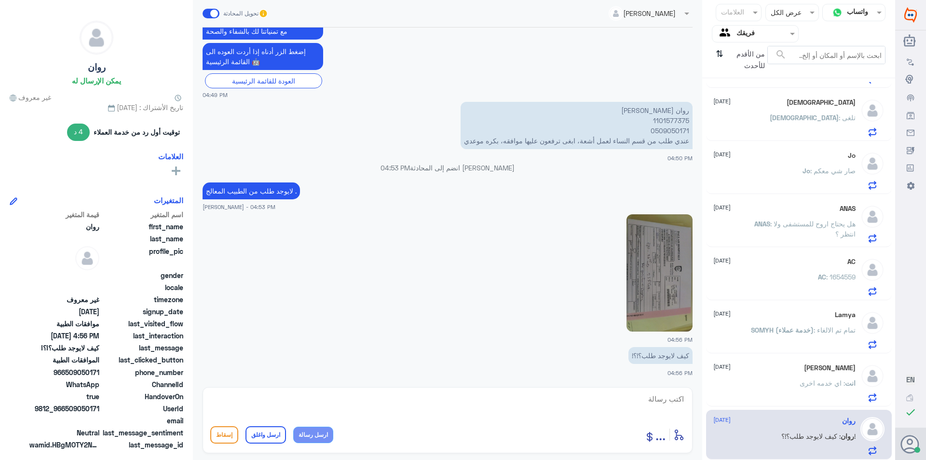
click at [658, 297] on img at bounding box center [660, 272] width 66 height 117
click at [742, 36] on input "text" at bounding box center [763, 33] width 53 height 11
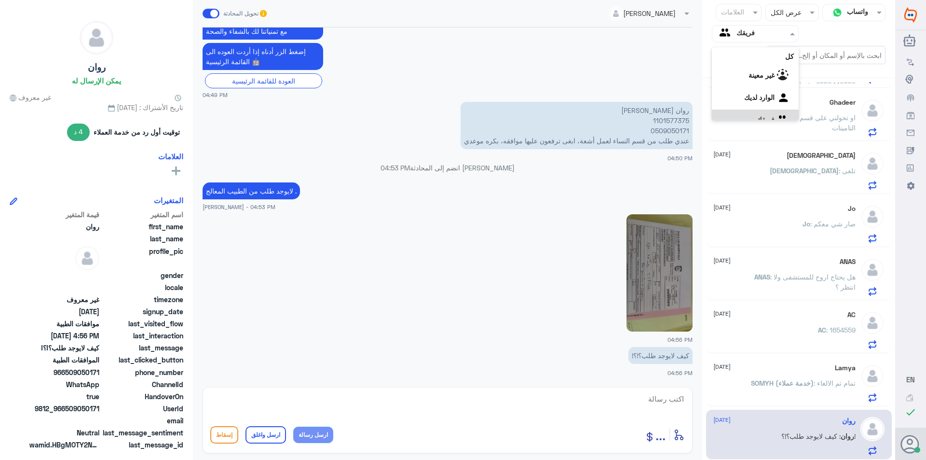
scroll to position [12, 0]
click at [744, 84] on لديك "الوارد لديك" at bounding box center [759, 85] width 30 height 8
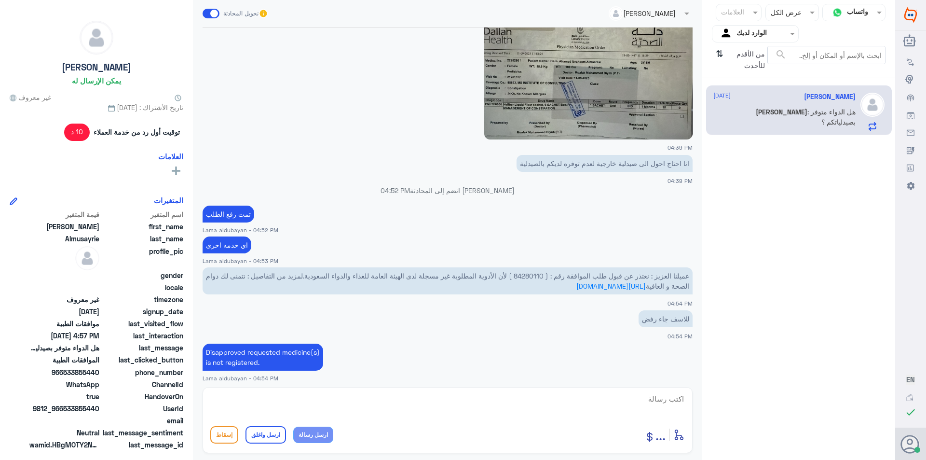
scroll to position [455, 0]
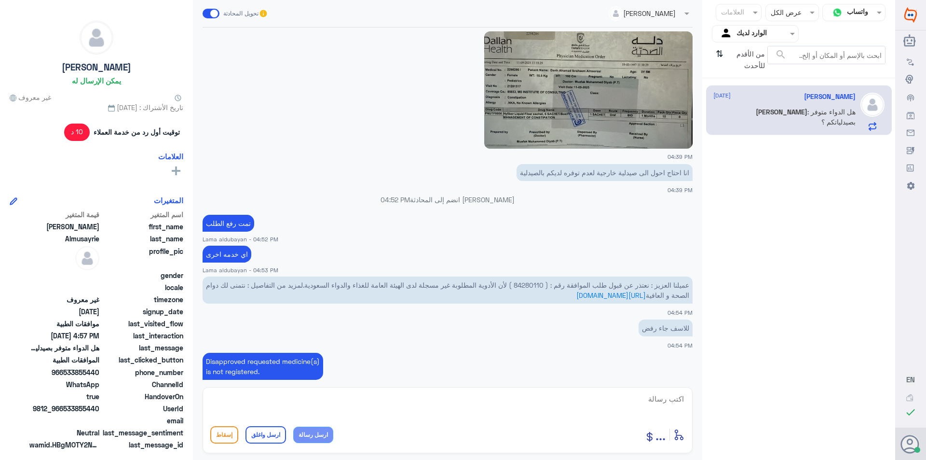
click at [558, 124] on img at bounding box center [588, 89] width 208 height 117
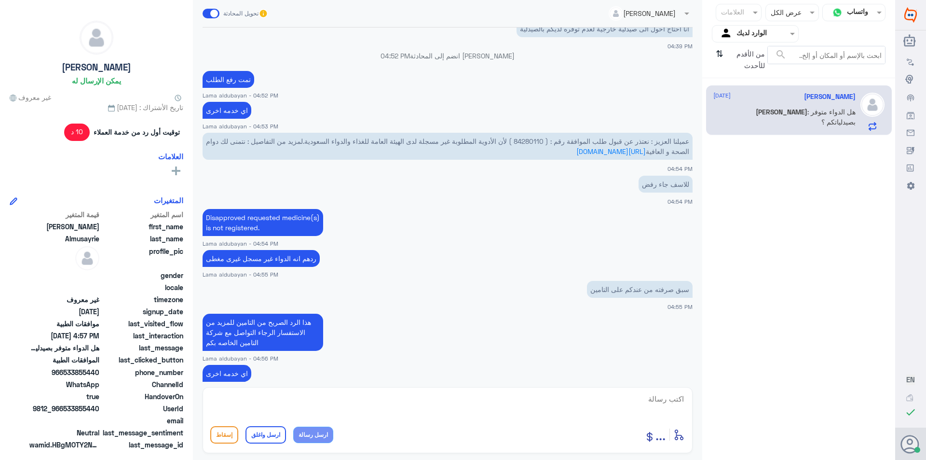
scroll to position [600, 0]
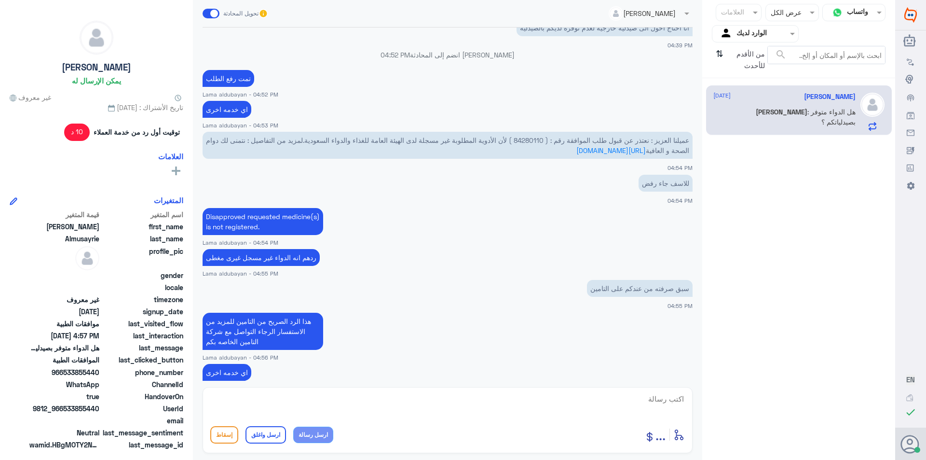
drag, startPoint x: 414, startPoint y: 388, endPoint x: 411, endPoint y: 398, distance: 10.1
click at [412, 394] on div "أدخل اسم مجموعة الرسائل ... إسقاط ارسل واغلق ارسل رسالة" at bounding box center [448, 420] width 490 height 66
click at [413, 405] on textarea at bounding box center [447, 404] width 475 height 24
type textarea "الدواء غير متوفر"
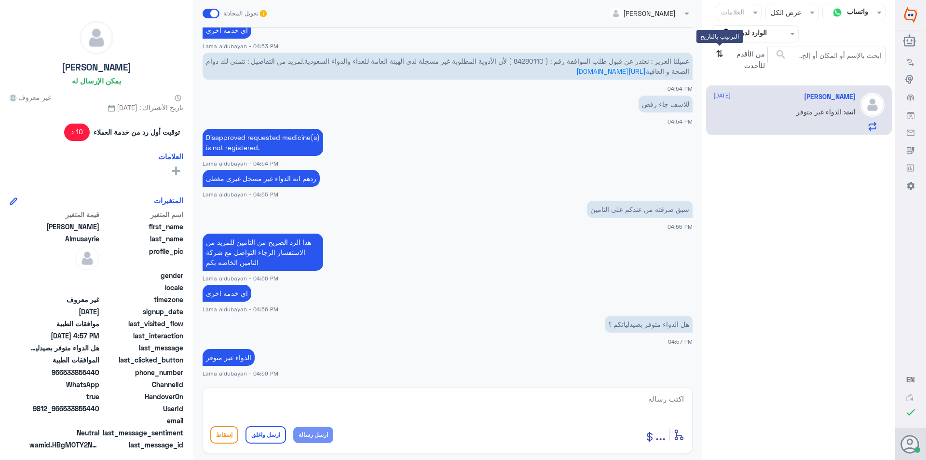
click at [723, 59] on icon "⇅" at bounding box center [720, 58] width 8 height 25
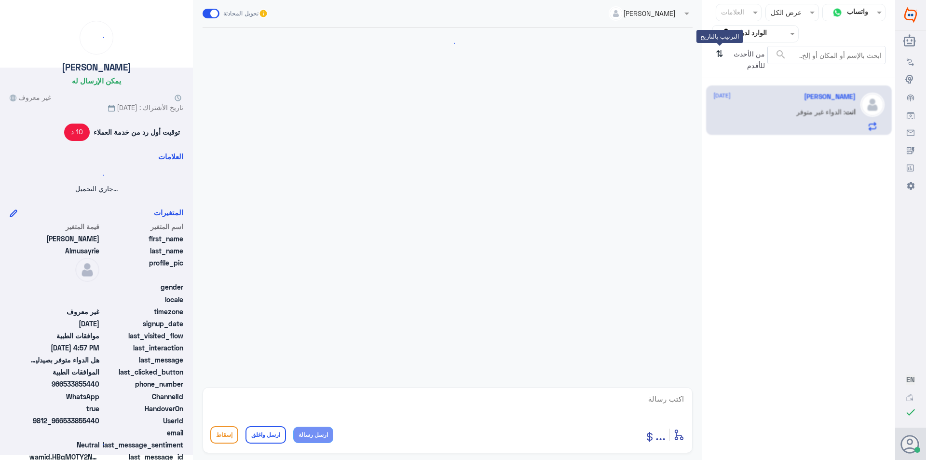
scroll to position [0, 0]
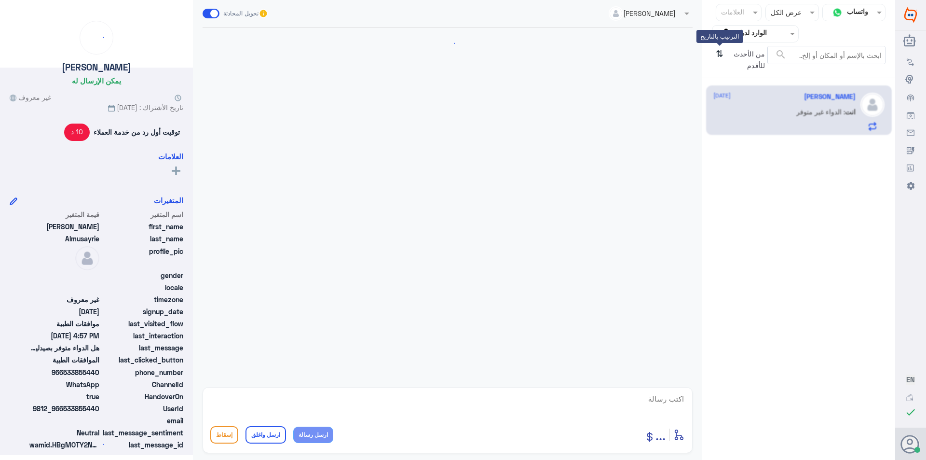
click at [723, 59] on icon "⇅" at bounding box center [720, 58] width 8 height 25
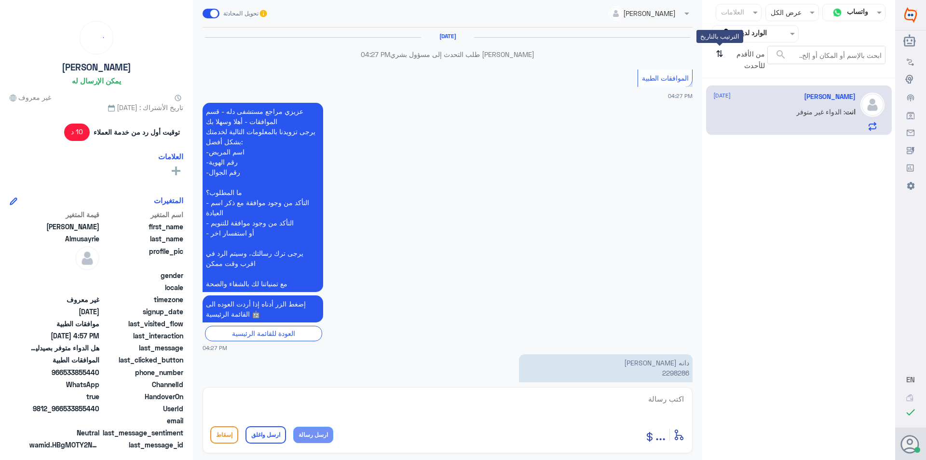
scroll to position [679, 0]
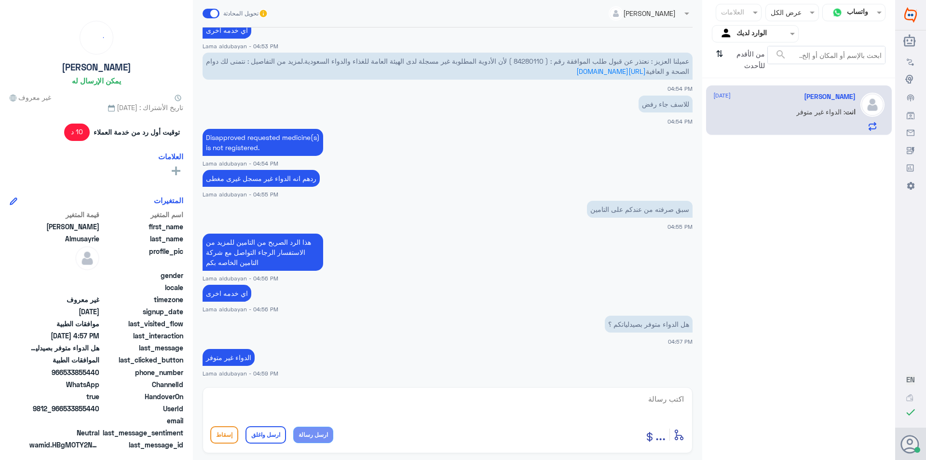
click at [749, 37] on input "text" at bounding box center [763, 33] width 53 height 11
click at [767, 111] on b "فريقك" at bounding box center [766, 107] width 18 height 8
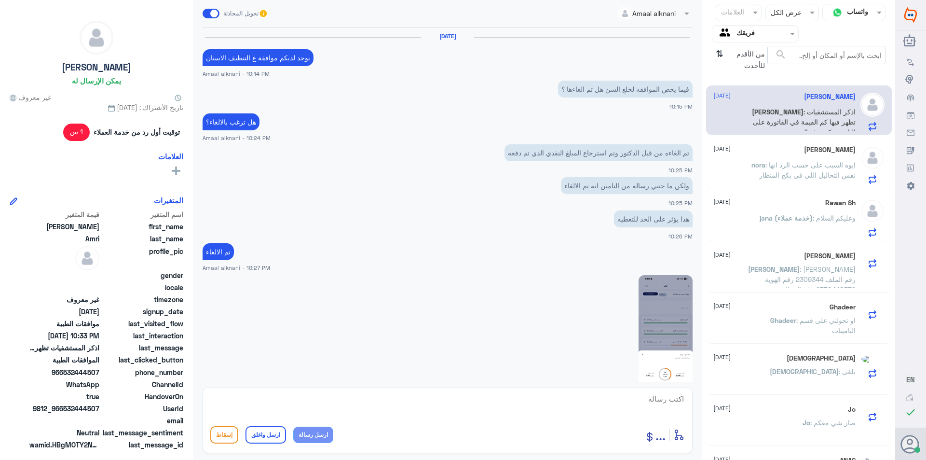
scroll to position [618, 0]
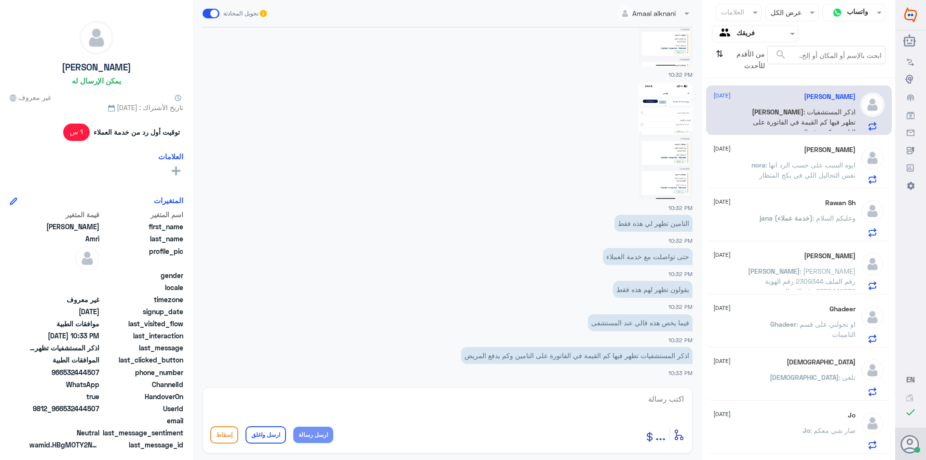
click at [793, 177] on span ": ايوه السبب على حسب الرد انها نفس التحاليل اللي في بكج المنظار" at bounding box center [807, 170] width 97 height 18
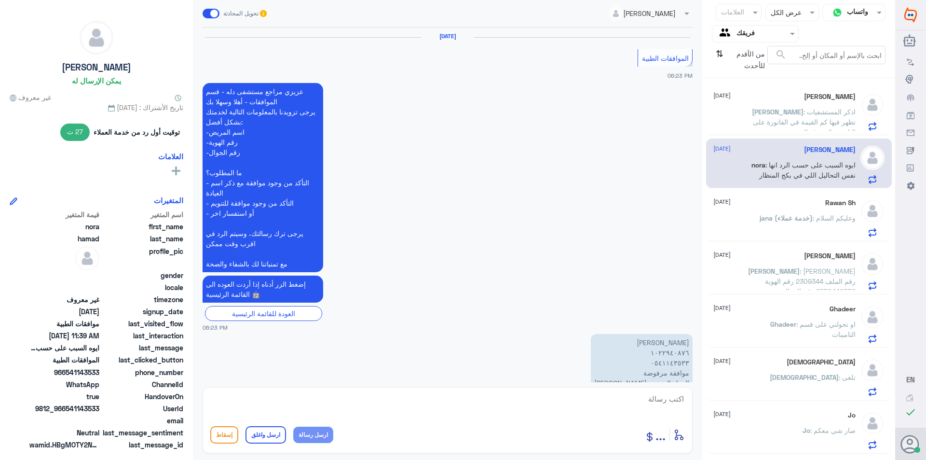
scroll to position [860, 0]
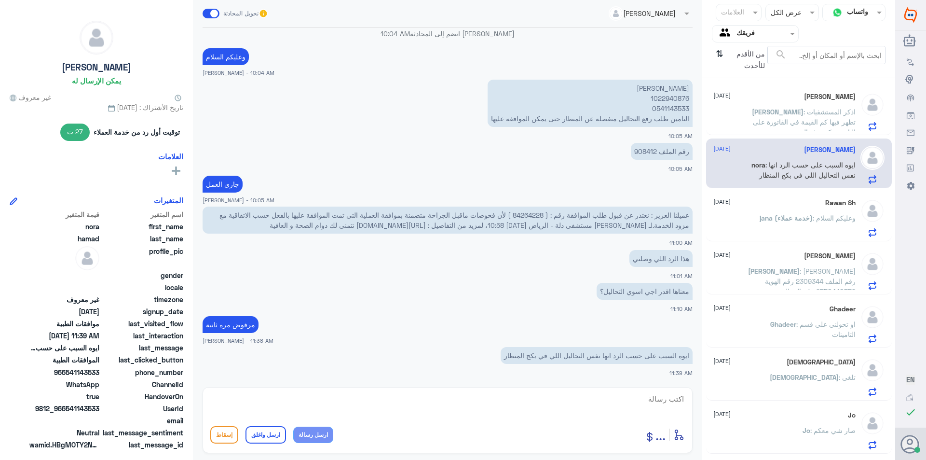
click at [780, 123] on span ": اذكر المستشفيات تظهر فيها كم القيمة في الفاتورة على التامين وكم يدفع المريض" at bounding box center [804, 122] width 103 height 28
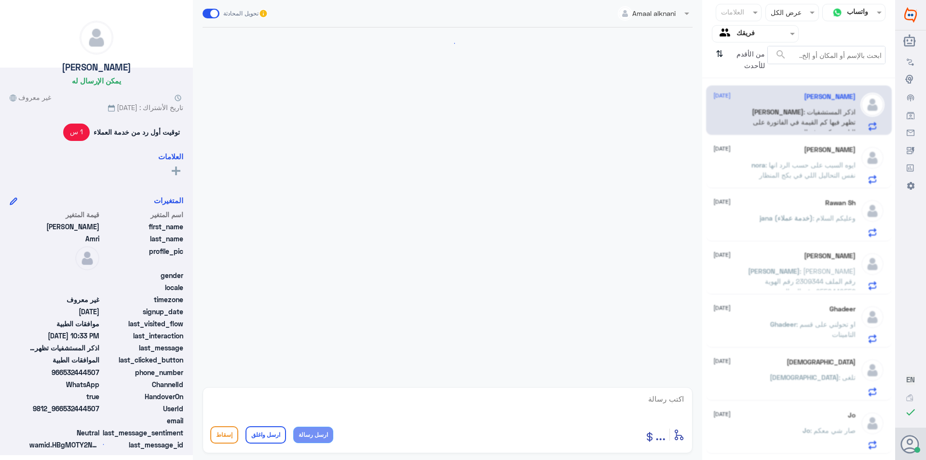
scroll to position [618, 0]
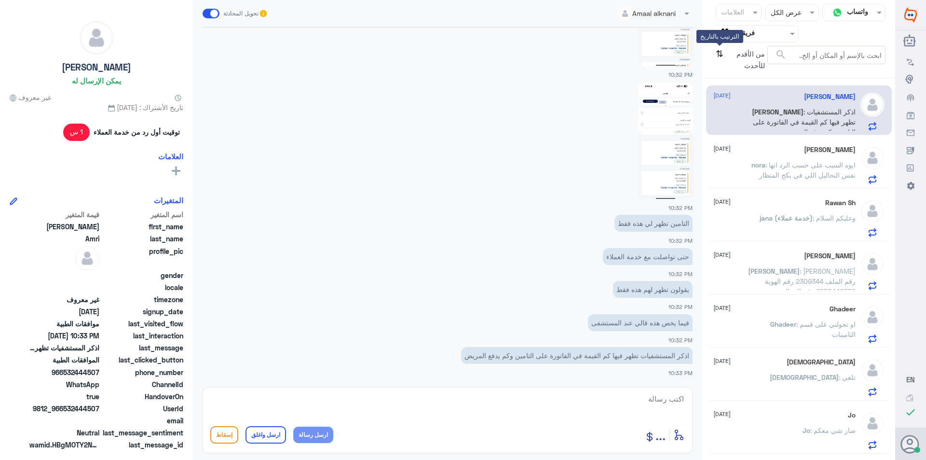
click at [721, 55] on icon "⇅" at bounding box center [720, 58] width 8 height 25
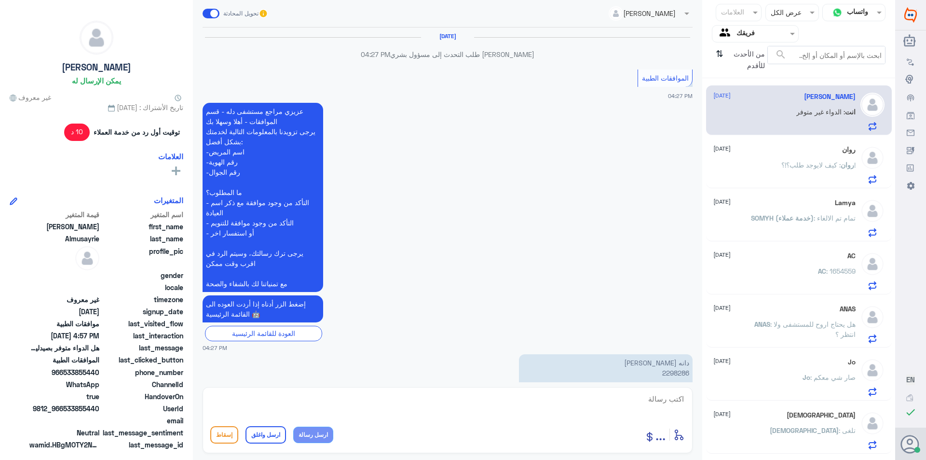
scroll to position [679, 0]
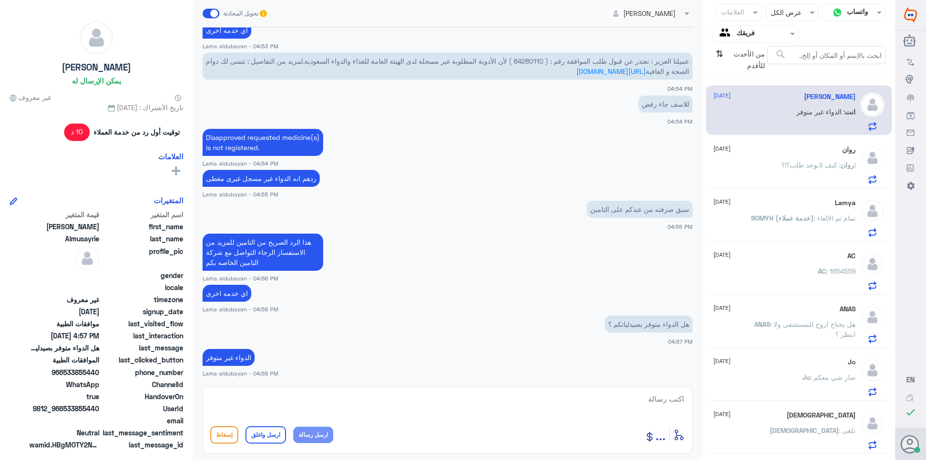
click at [795, 170] on p "روان : كيف لايوجد طلب؟!؟!" at bounding box center [819, 172] width 74 height 24
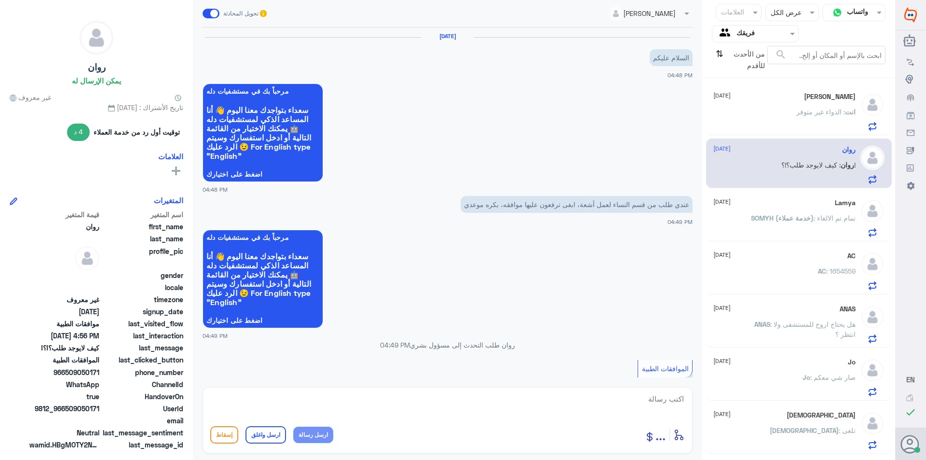
scroll to position [543, 0]
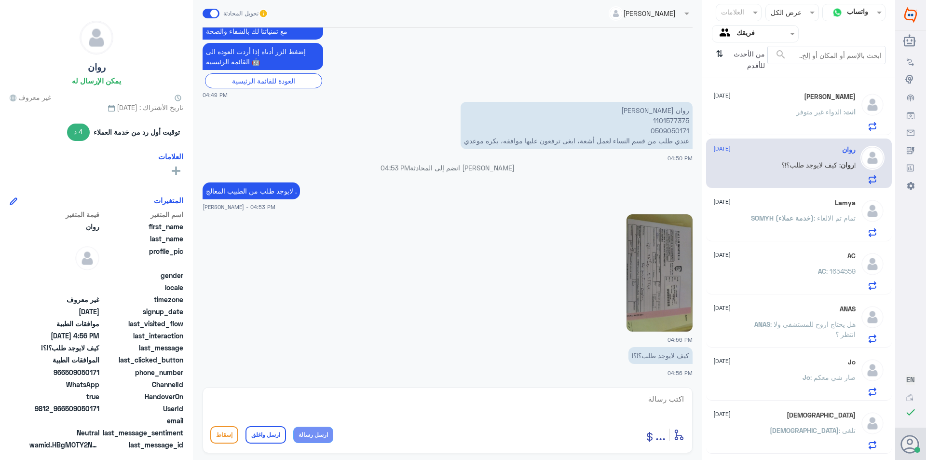
click at [782, 229] on p "SOMYH (خدمة عملاء) : تمام تم الالغاء" at bounding box center [803, 225] width 105 height 24
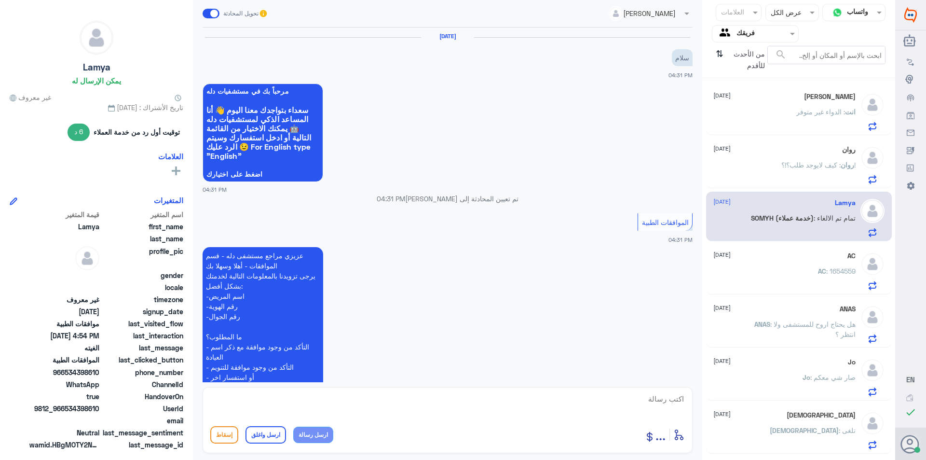
scroll to position [778, 0]
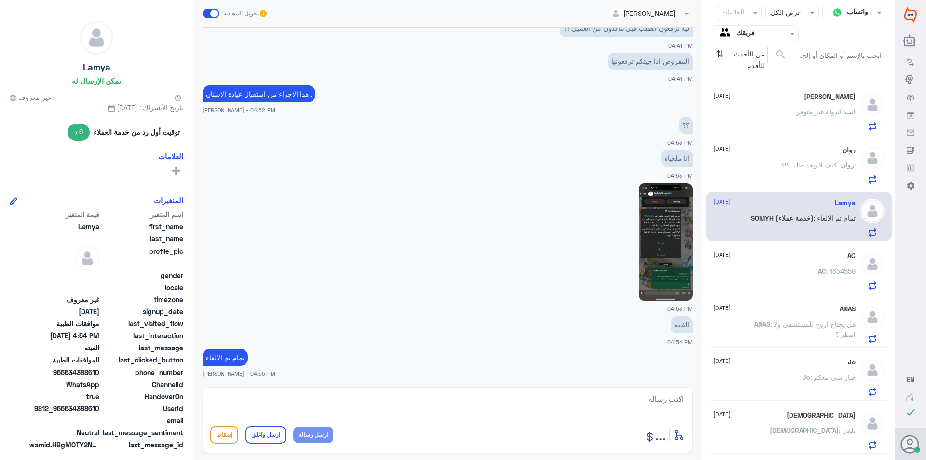
click at [811, 276] on div "AC : 1654559" at bounding box center [785, 279] width 142 height 22
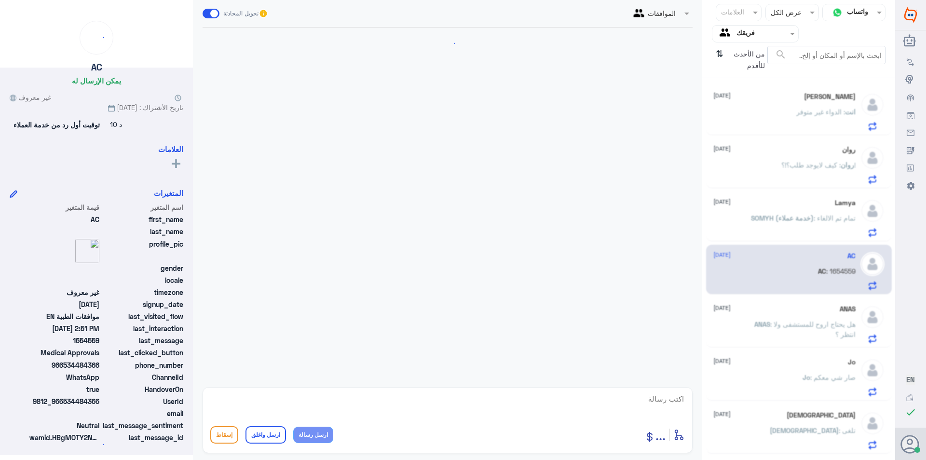
scroll to position [258, 0]
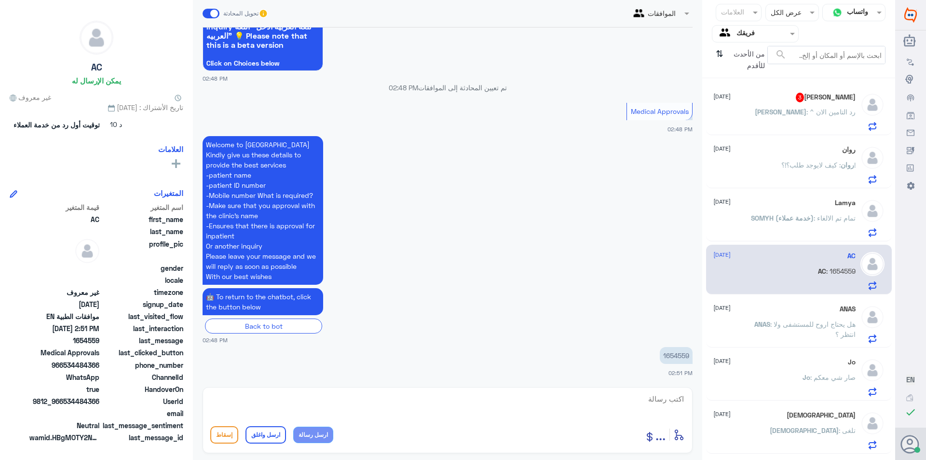
click at [821, 124] on p "[PERSON_NAME] : ^ رد التامين الان" at bounding box center [805, 119] width 101 height 24
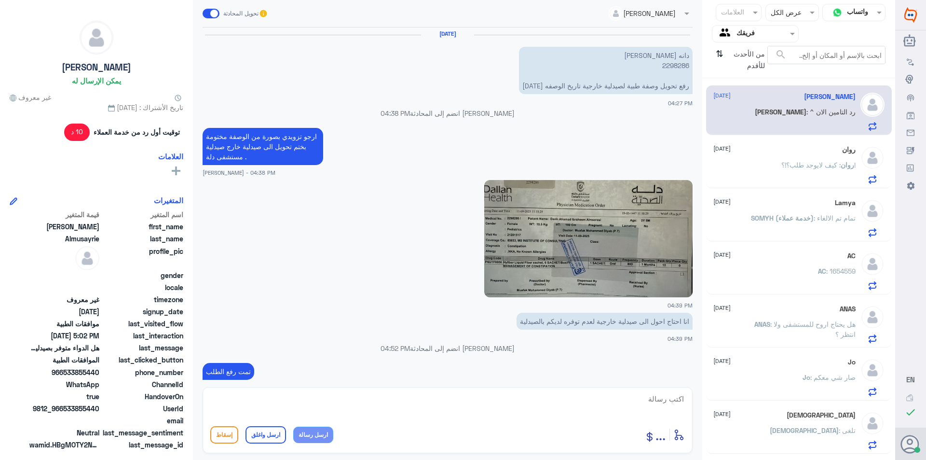
scroll to position [1, 0]
click at [554, 238] on img at bounding box center [588, 239] width 208 height 117
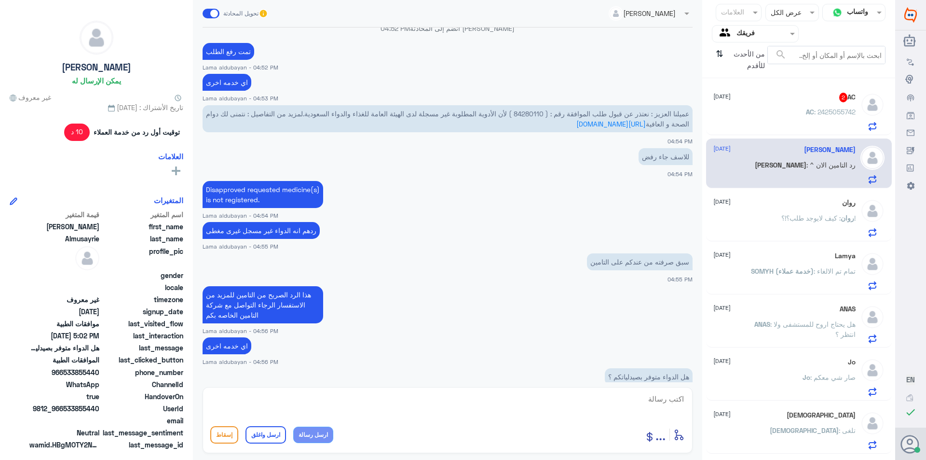
scroll to position [291, 0]
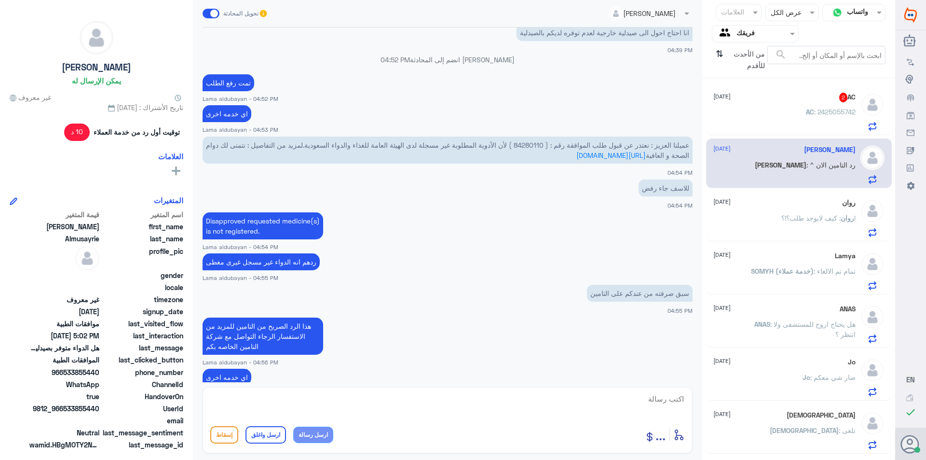
click at [525, 143] on span "عميلنا العزيز : نعتذر عن قبول طلب الموافقة رقم : ( 84280110 ) لأن الأدوية المطل…" at bounding box center [447, 150] width 483 height 18
copy span "84280110"
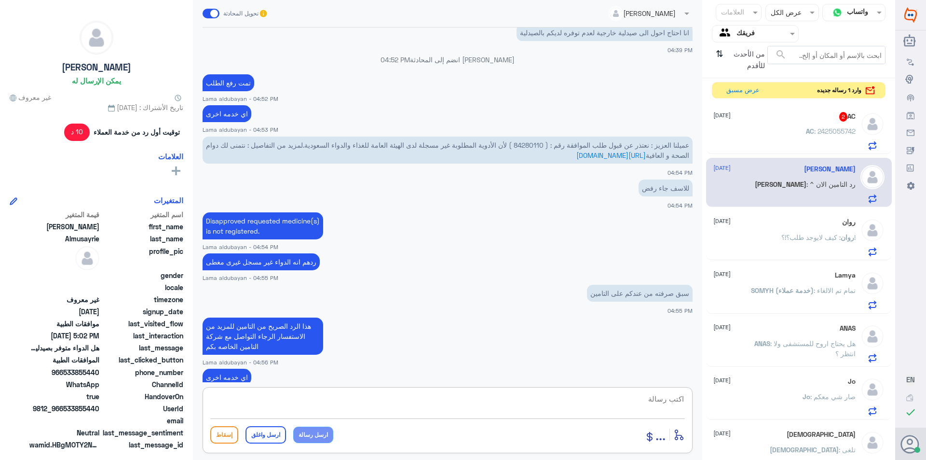
click at [352, 405] on textarea at bounding box center [447, 404] width 475 height 24
type textarea "تم رفع الوصفه"
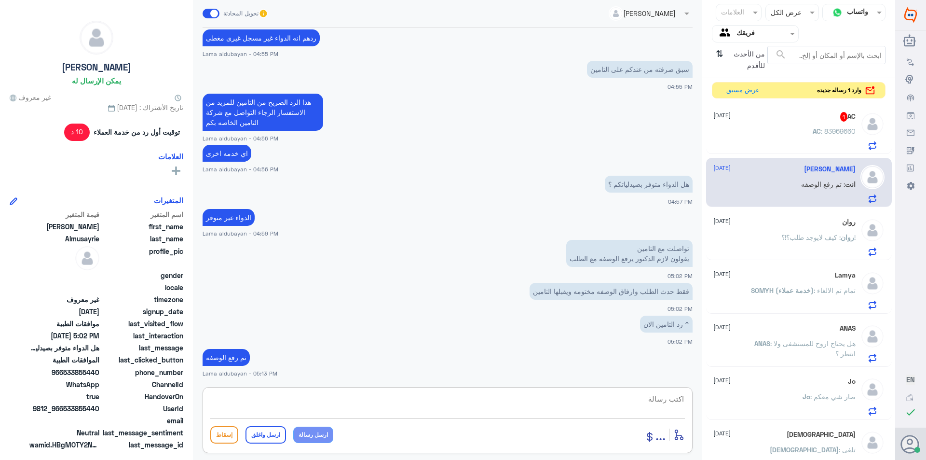
click at [351, 400] on textarea at bounding box center [447, 404] width 475 height 24
type textarea "ا"
type textarea "اي خدمه اخرى"
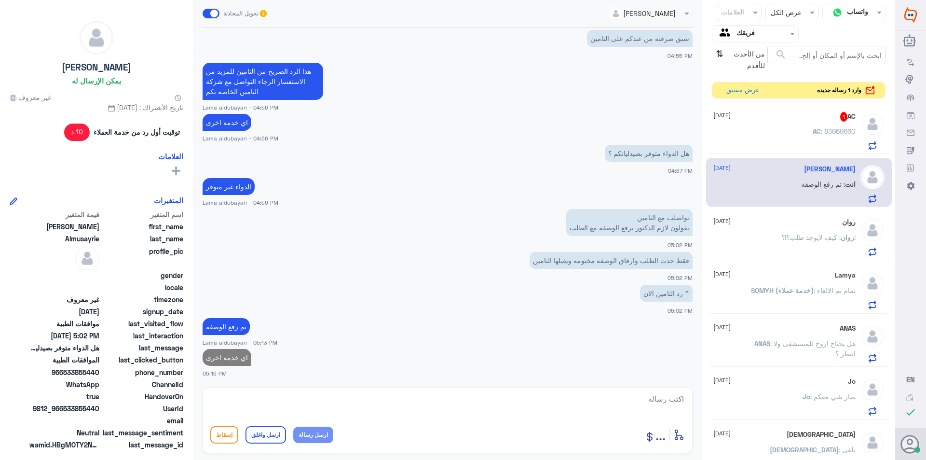
click at [823, 126] on p "AC : 83969660" at bounding box center [834, 138] width 43 height 24
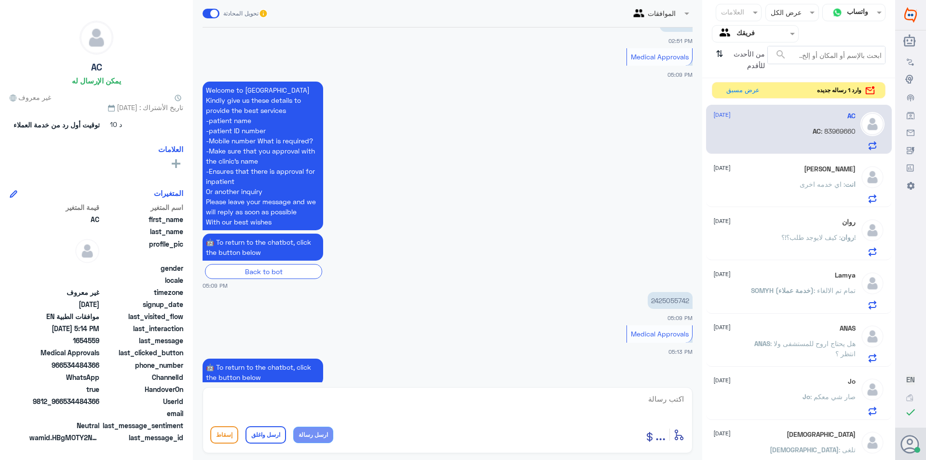
scroll to position [217, 0]
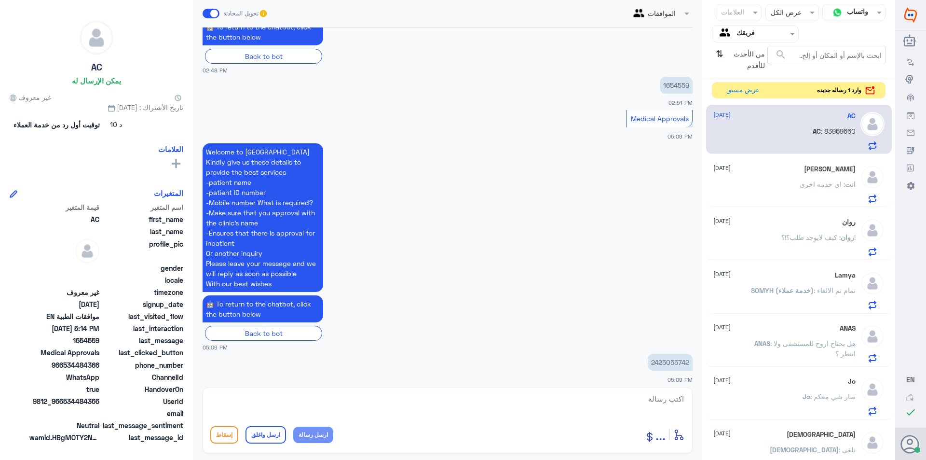
click at [856, 92] on span "وارد 1 رساله جديده" at bounding box center [839, 90] width 44 height 9
click at [744, 90] on button "عرض مسبق" at bounding box center [742, 90] width 41 height 15
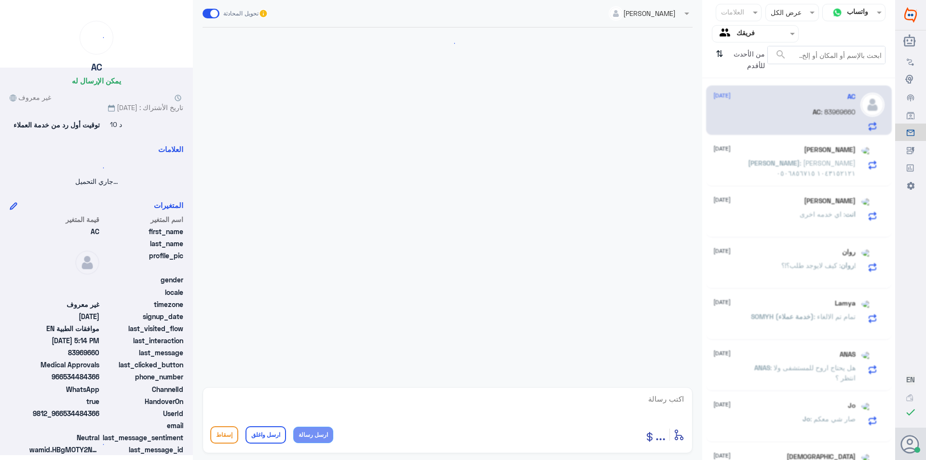
click at [730, 59] on span "من الأحدث للأقدم" at bounding box center [747, 60] width 41 height 28
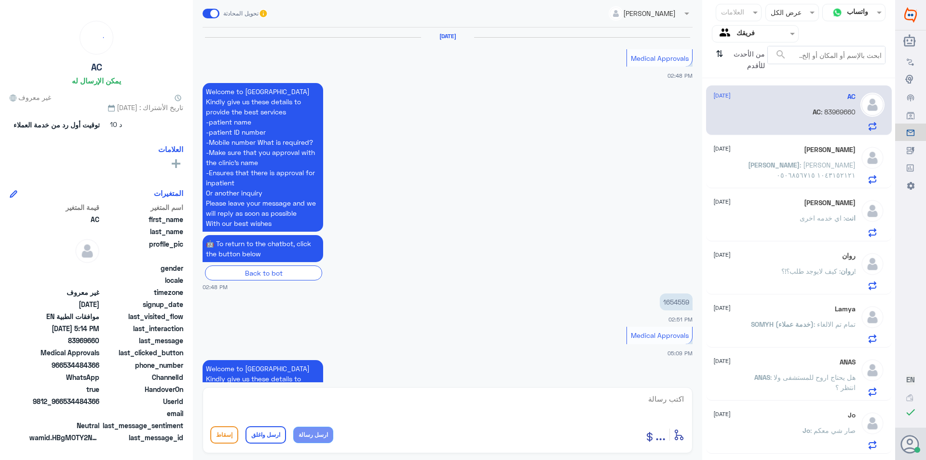
scroll to position [989, 0]
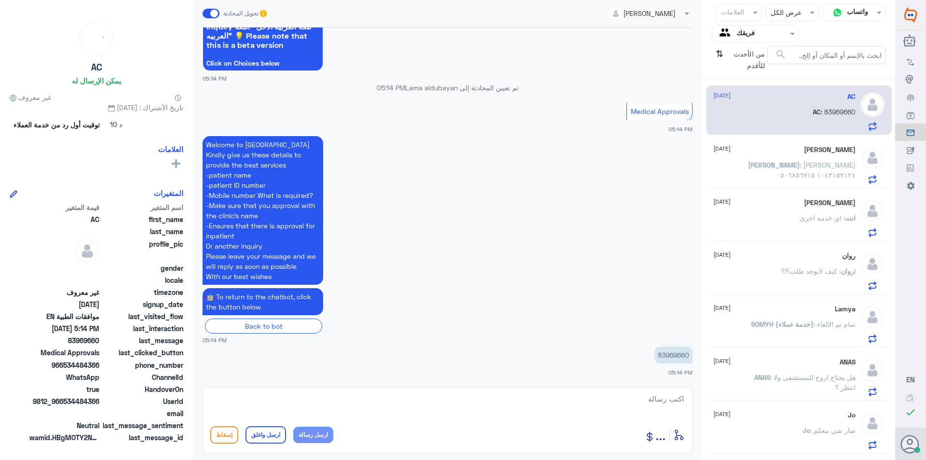
click at [755, 29] on input "text" at bounding box center [763, 33] width 53 height 11
click at [764, 79] on div "الوارد لديك" at bounding box center [755, 86] width 87 height 22
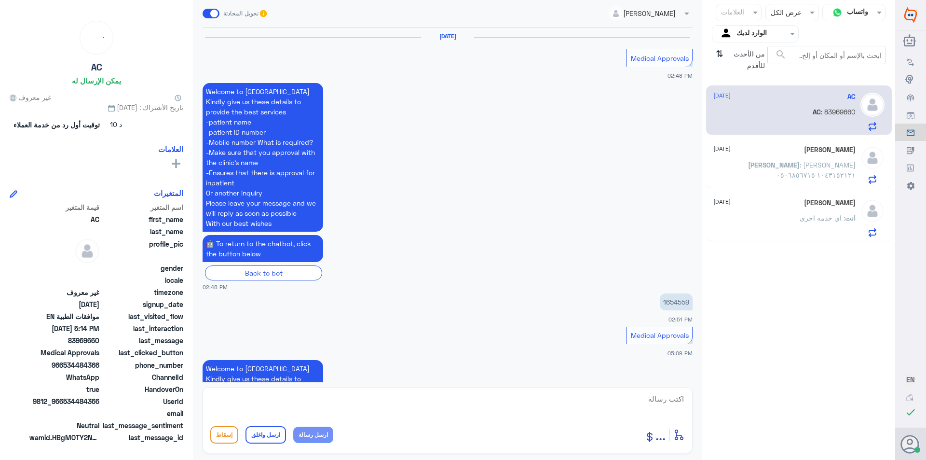
scroll to position [989, 0]
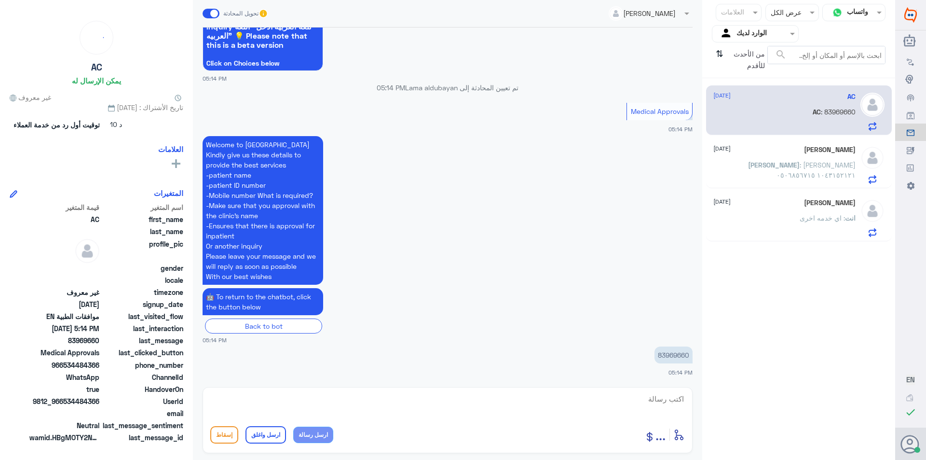
click at [777, 160] on p "[PERSON_NAME] : [PERSON_NAME] ١٠٤٣١٥٢١٢١ ٠٥٠٦٨٥٦٧١٥" at bounding box center [801, 172] width 109 height 24
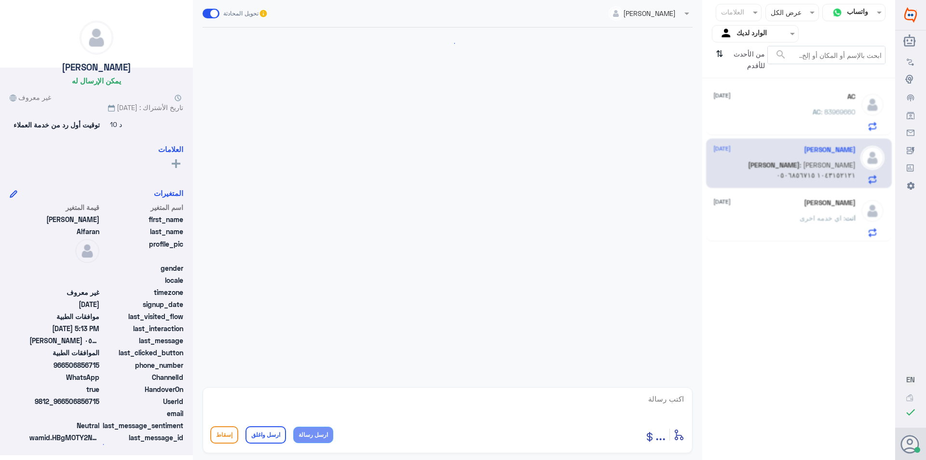
scroll to position [171, 0]
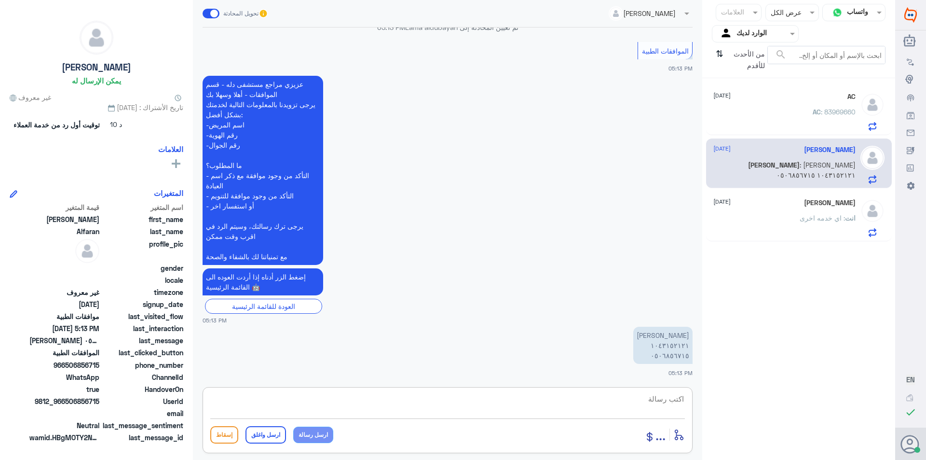
click at [654, 403] on textarea at bounding box center [447, 404] width 475 height 24
type textarea "1043152121"
drag, startPoint x: 709, startPoint y: 403, endPoint x: 817, endPoint y: 400, distance: 108.1
click at [817, 400] on div "قناة واتساب Status × عرض الكل العلامات Agent Filter الوارد لديك search من الأحد…" at bounding box center [448, 231] width 896 height 463
type textarea "تفضلي كيف اخدمك"
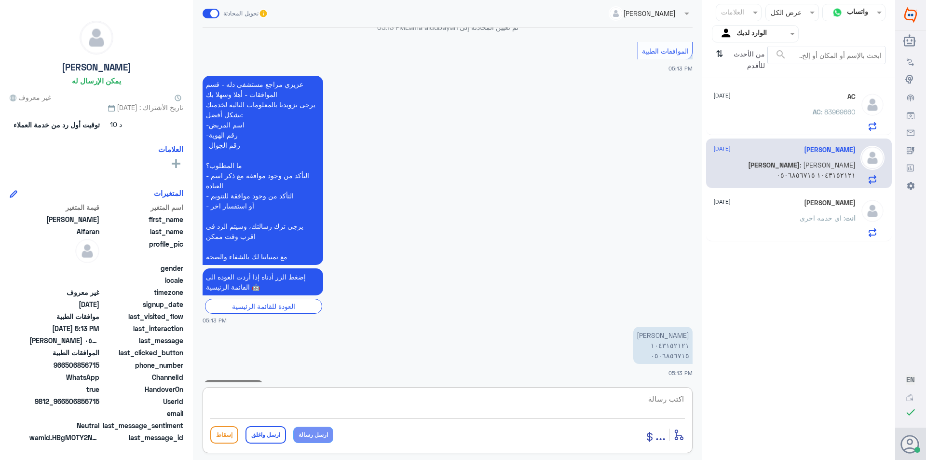
scroll to position [203, 0]
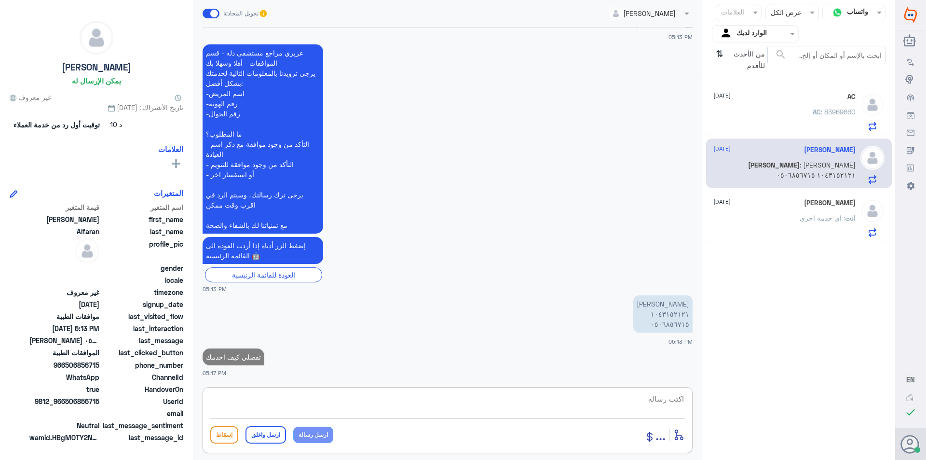
click at [793, 113] on div "AC : 83969660" at bounding box center [785, 120] width 142 height 22
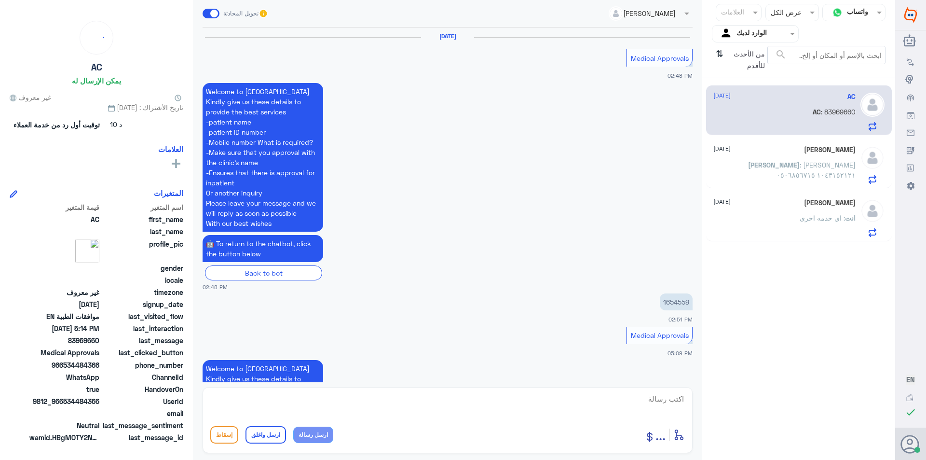
scroll to position [989, 0]
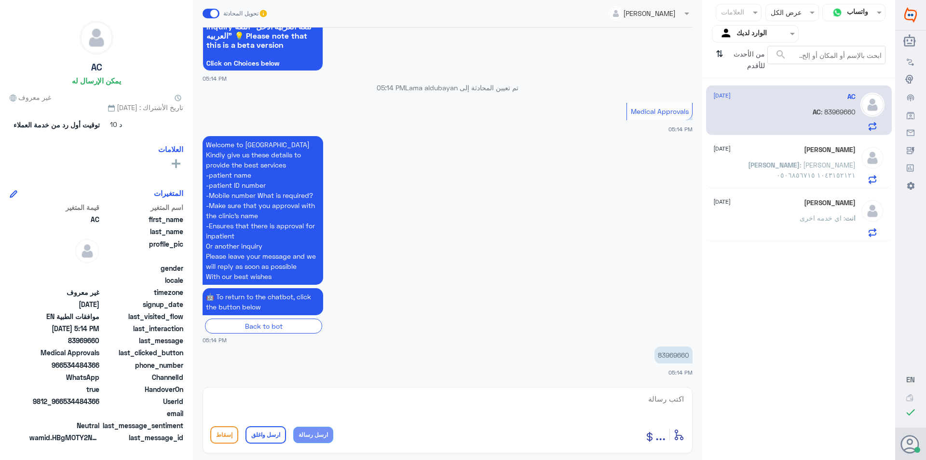
click at [668, 350] on p "83969660" at bounding box center [674, 354] width 38 height 17
click at [668, 351] on p "83969660" at bounding box center [674, 354] width 38 height 17
copy p "83969660"
click at [443, 400] on textarea at bounding box center [447, 404] width 475 height 24
paste textarea "already been approved at your facility."
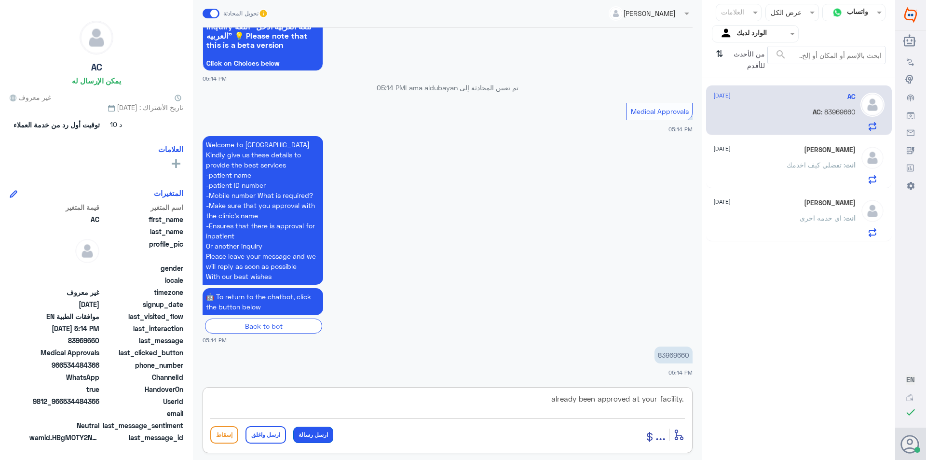
type textarea "already been approved at your facility."
click at [317, 439] on button "ارسل رسالة" at bounding box center [313, 435] width 40 height 16
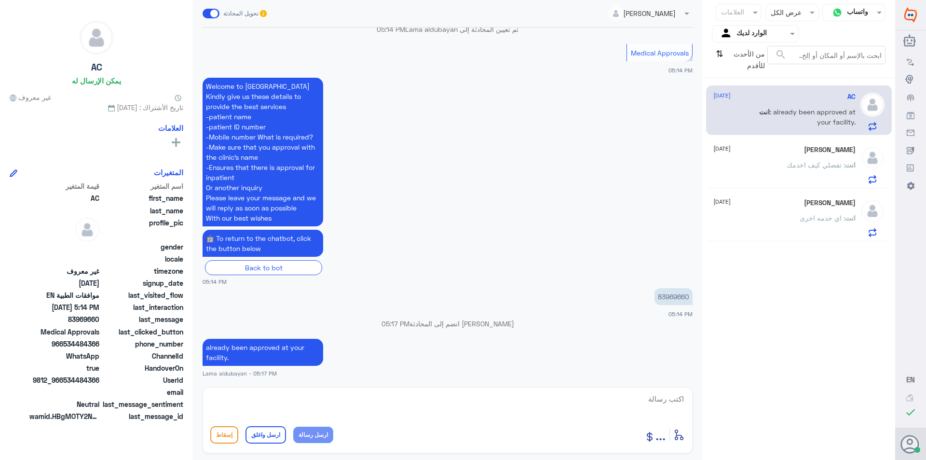
click at [787, 170] on p "انت : تفضلي كيف اخدمك" at bounding box center [821, 172] width 69 height 24
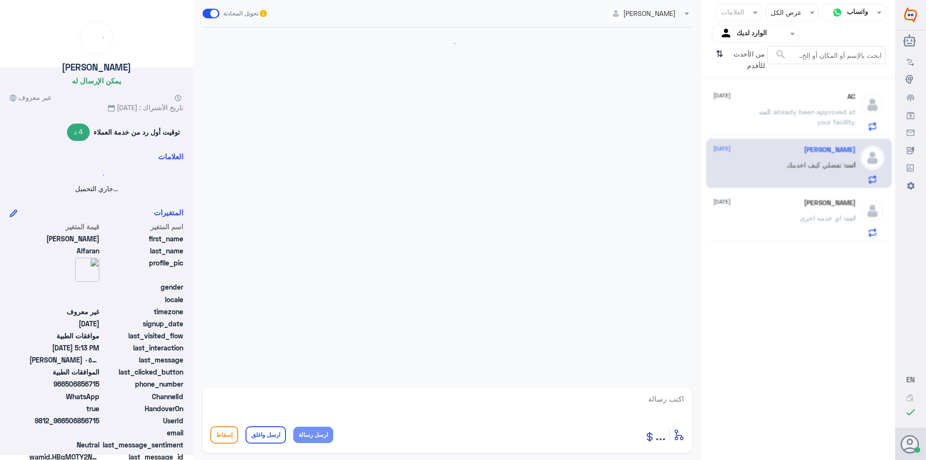
click at [799, 226] on div "انت : اي خدمه اخرى" at bounding box center [785, 226] width 142 height 22
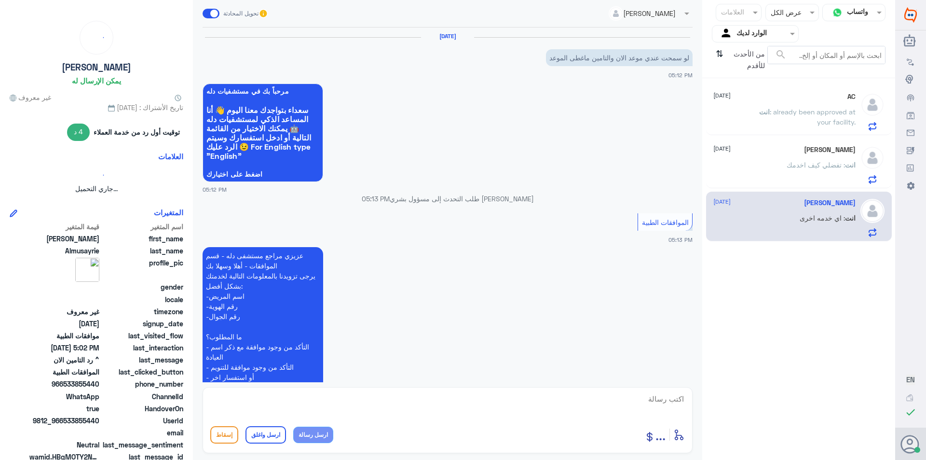
scroll to position [220, 0]
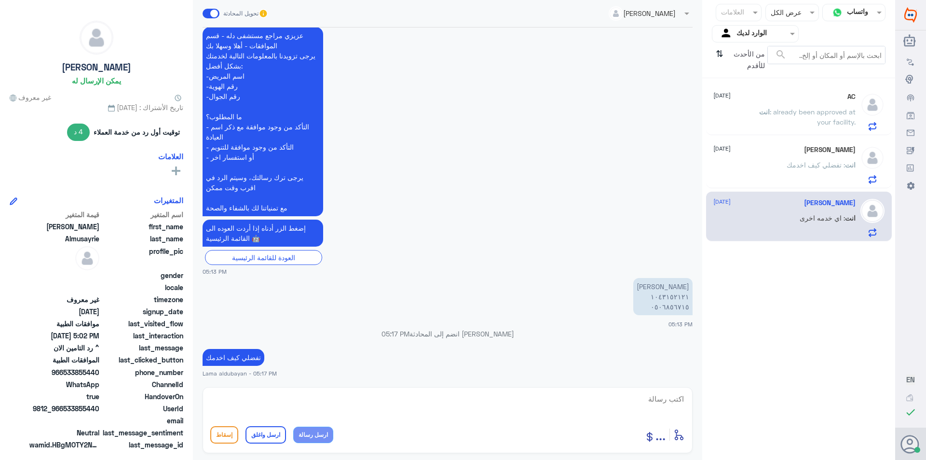
click at [796, 128] on p "انت : already been approved at your facility." at bounding box center [801, 119] width 109 height 24
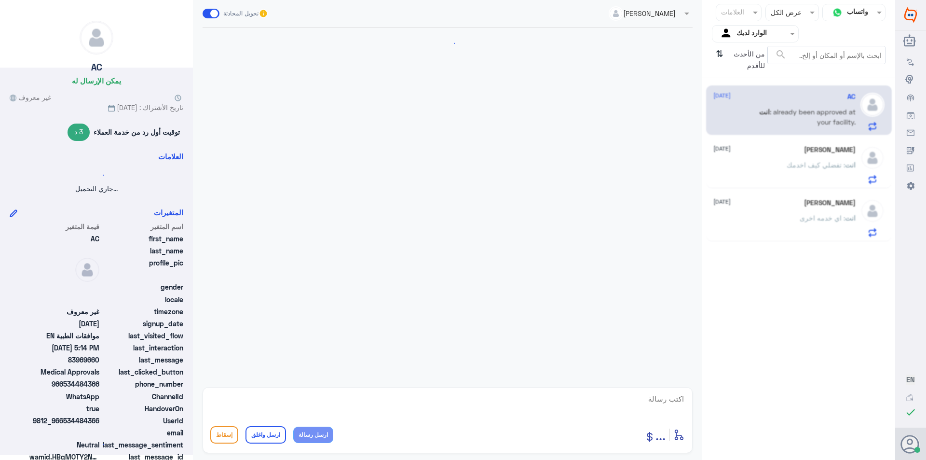
click at [800, 97] on div "AC [DATE]" at bounding box center [785, 97] width 142 height 8
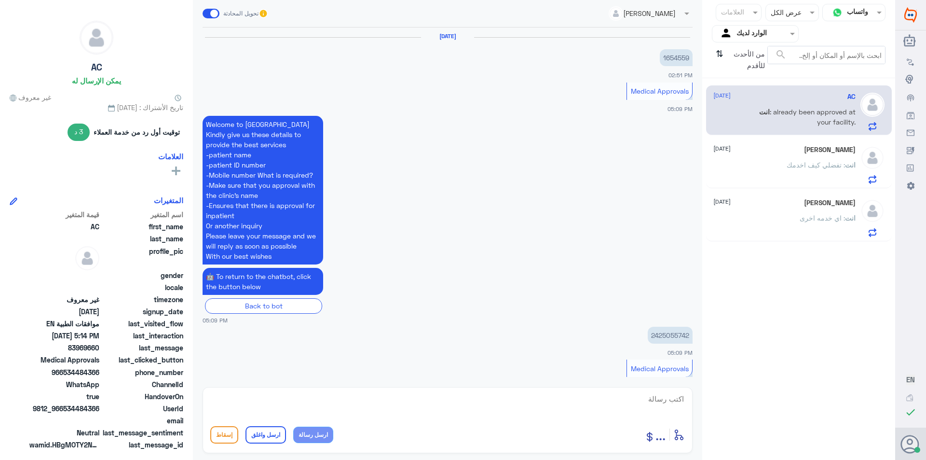
scroll to position [803, 0]
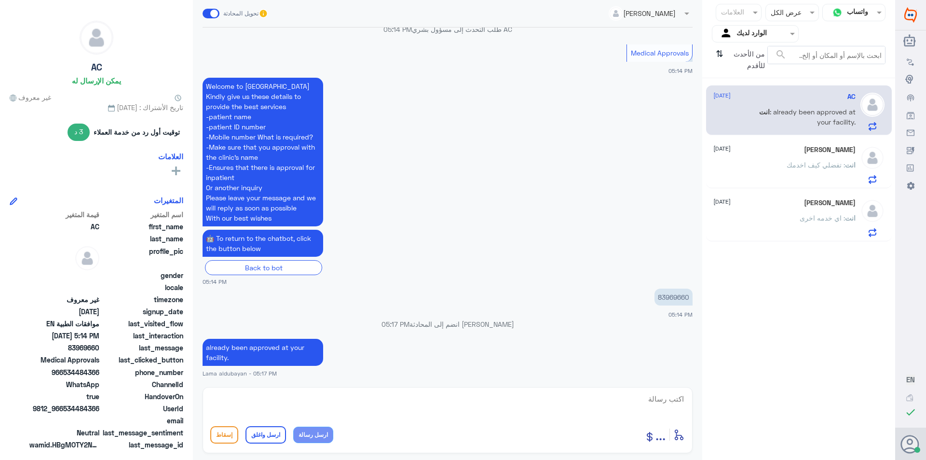
click at [777, 165] on div "انت : تفضلي كيف اخدمك" at bounding box center [785, 173] width 142 height 22
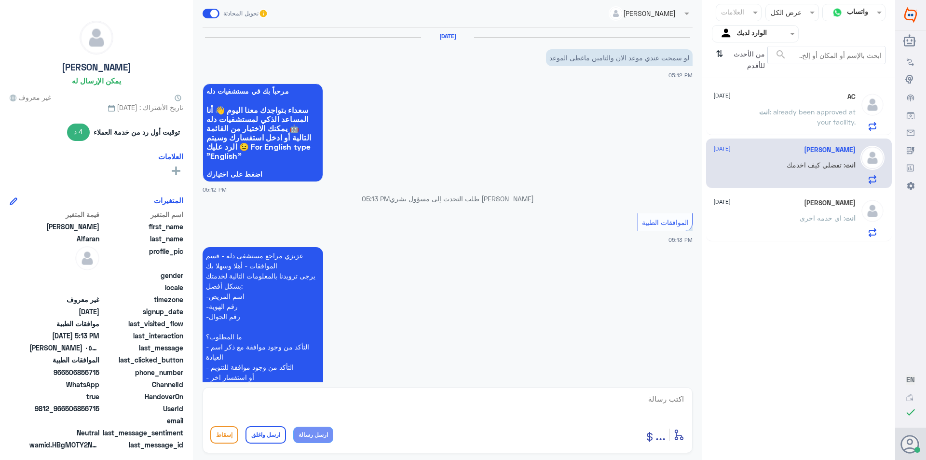
scroll to position [220, 0]
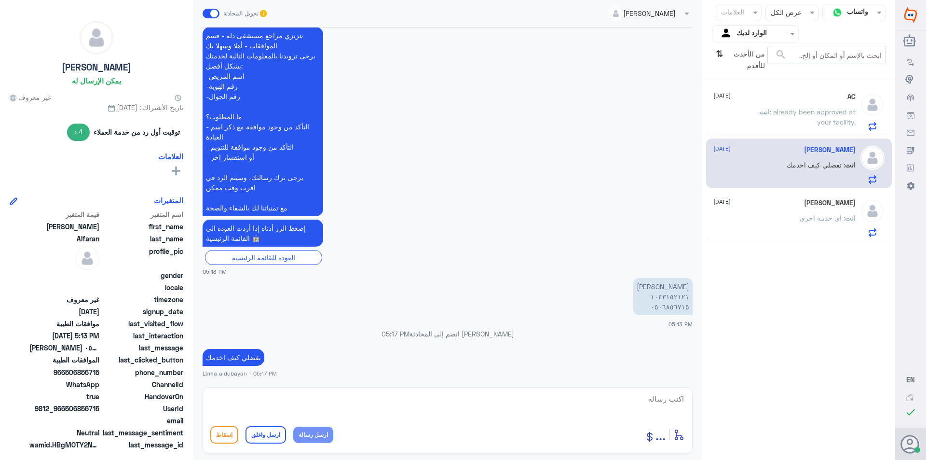
click at [787, 212] on div "[PERSON_NAME] [DATE] انت : اي خدمه اخرى" at bounding box center [785, 218] width 142 height 38
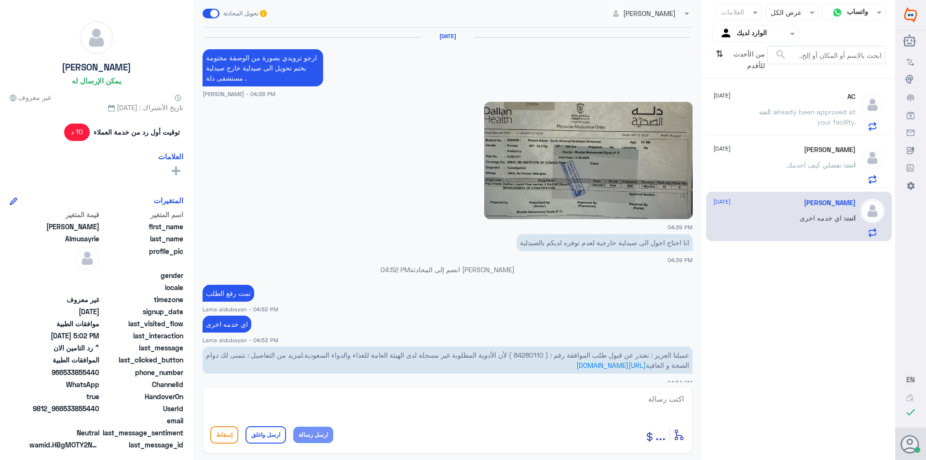
scroll to position [465, 0]
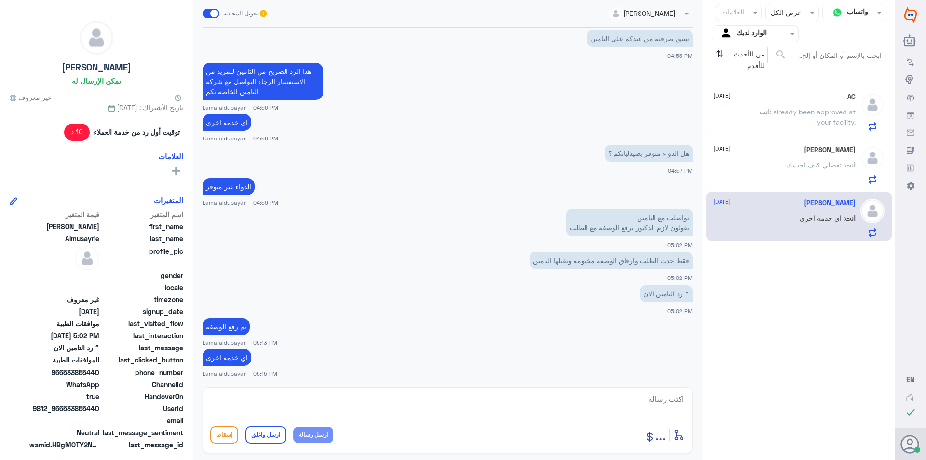
click at [740, 112] on div "انت : already been approved at your facility." at bounding box center [785, 120] width 142 height 22
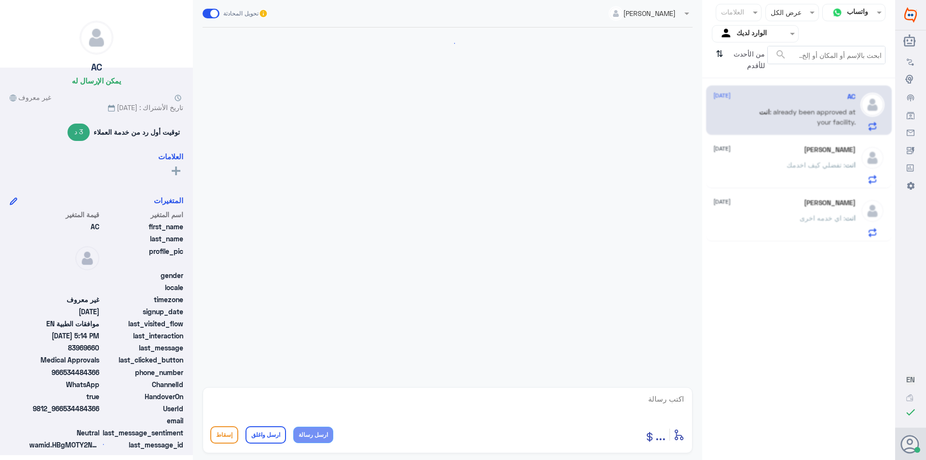
scroll to position [803, 0]
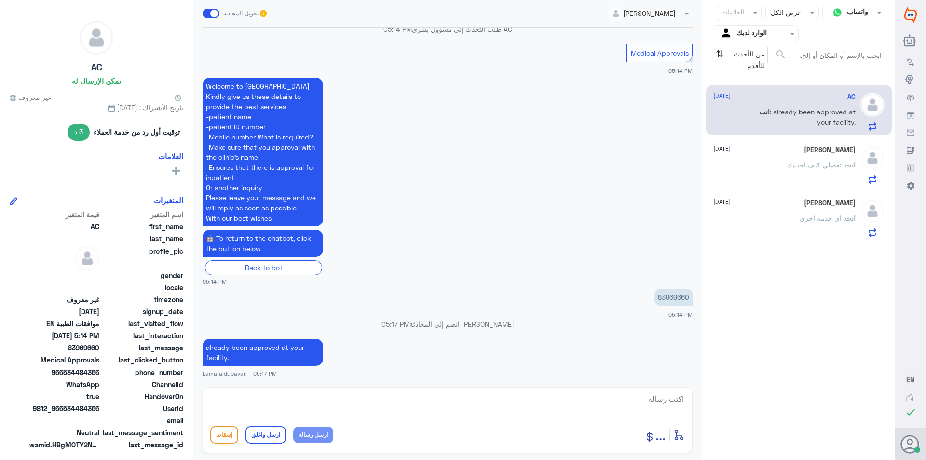
click at [742, 157] on div "[PERSON_NAME] [DATE] انت : تفضلي كيف اخدمك" at bounding box center [785, 165] width 142 height 38
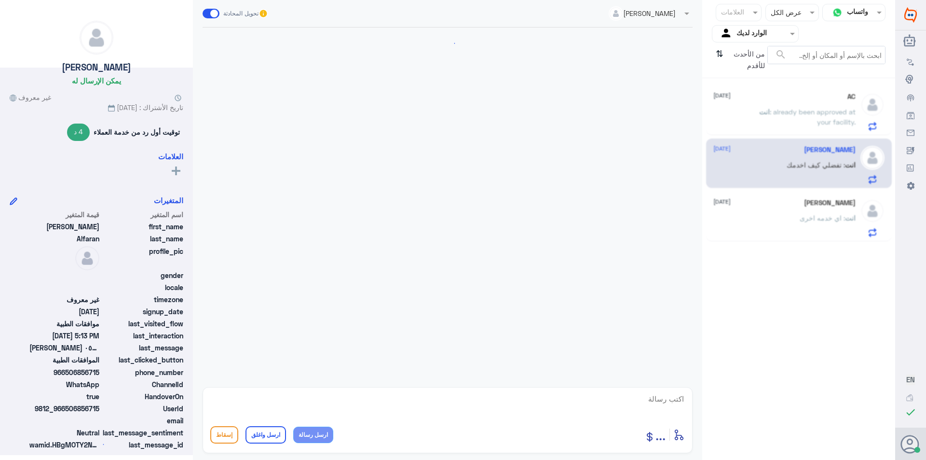
scroll to position [220, 0]
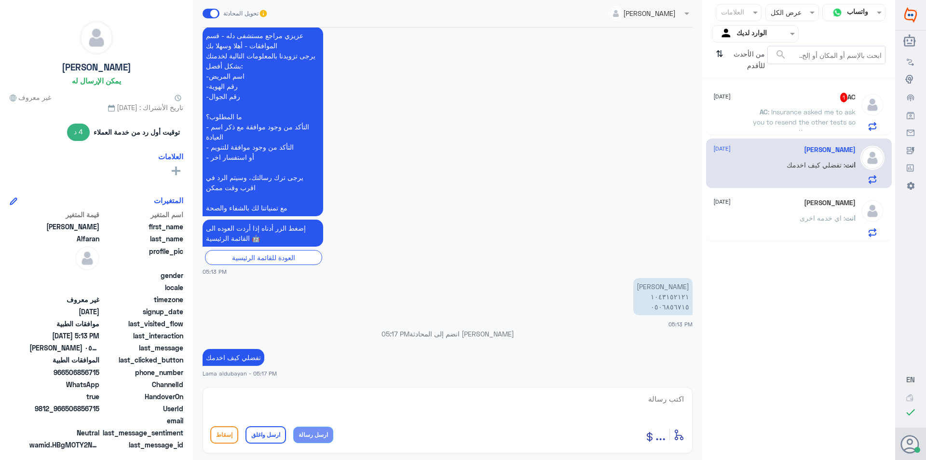
click at [783, 120] on span ": Insurance asked me to ask you to resend the other tests so they can approve." at bounding box center [804, 122] width 103 height 28
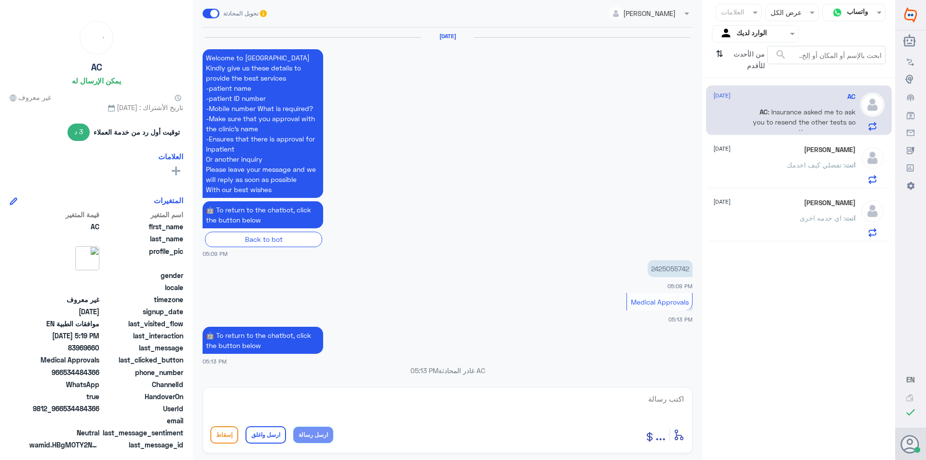
scroll to position [813, 0]
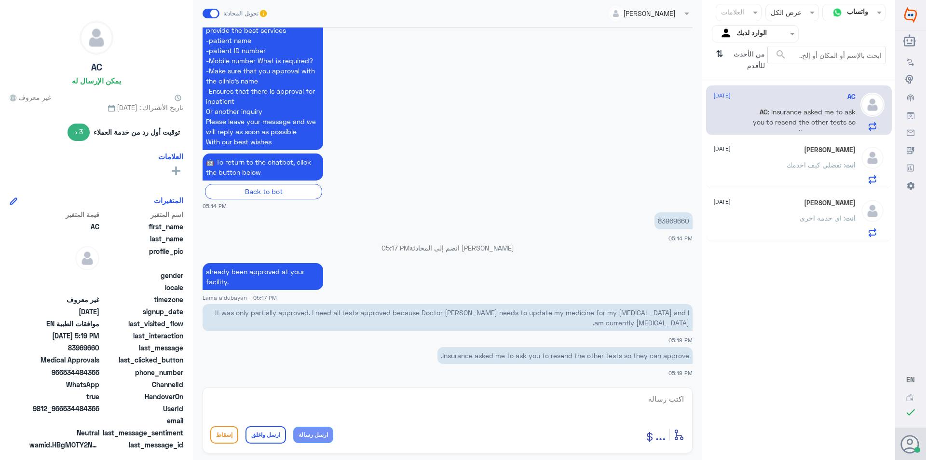
drag, startPoint x: 594, startPoint y: 321, endPoint x: 336, endPoint y: 301, distance: 258.5
click at [336, 301] on div "[DATE] Welcome to [GEOGRAPHIC_DATA] Kindly give us these details to provide the…" at bounding box center [448, 205] width 500 height 355
copy div "It was only partially approved. I need all tests approved because Doctor [PERSO…"
click at [674, 221] on p "83969660" at bounding box center [674, 220] width 38 height 17
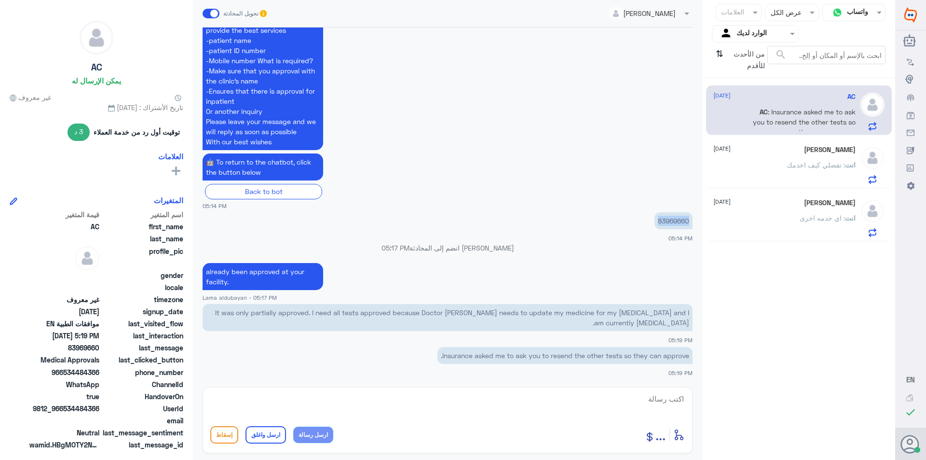
copy p "83969660"
click at [771, 169] on div "انت : تفضلي كيف اخدمك" at bounding box center [785, 173] width 142 height 22
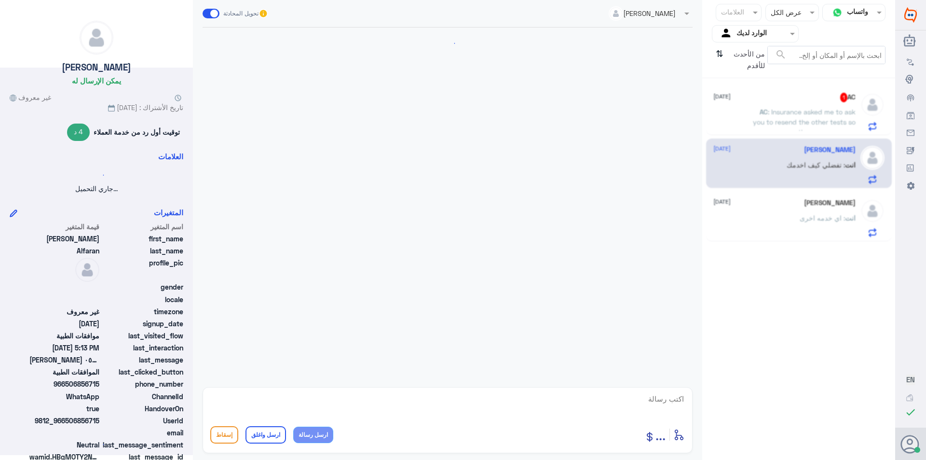
scroll to position [220, 0]
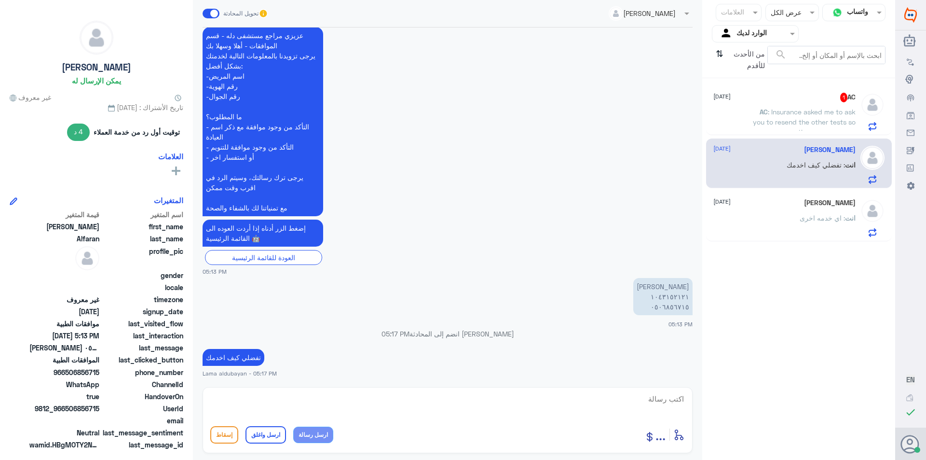
click at [784, 135] on div "AC 1 [DATE] AC : Insurance asked me to ask you to resend the other tests so the…" at bounding box center [799, 110] width 186 height 50
click at [770, 105] on div "AC 1 [DATE] AC : Insurance asked me to ask you to resend the other tests so the…" at bounding box center [785, 112] width 142 height 38
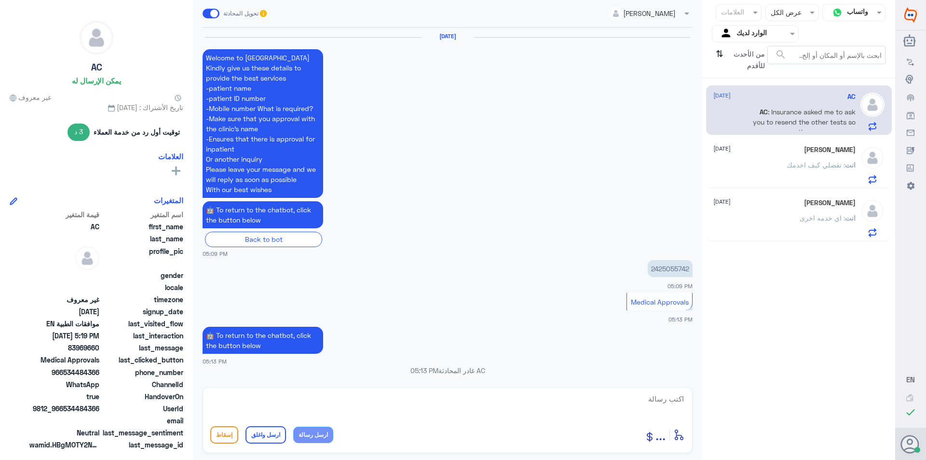
scroll to position [813, 0]
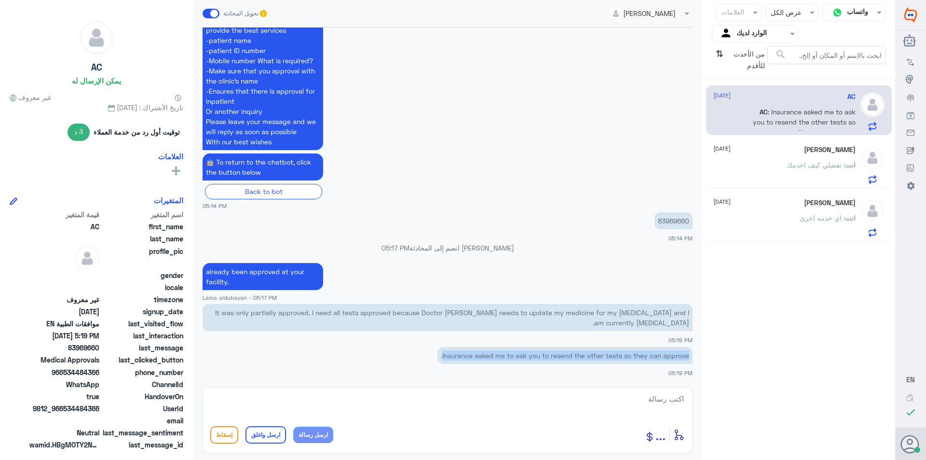
drag, startPoint x: 438, startPoint y: 354, endPoint x: 698, endPoint y: 352, distance: 259.6
click at [698, 352] on div "Lama aldubayan تحويل المحادثة [DATE] Welcome to [GEOGRAPHIC_DATA] Kindly give u…" at bounding box center [448, 231] width 510 height 463
copy p "Insurance asked me to ask you to resend the other tests so they can approve"
click at [480, 410] on textarea at bounding box center [447, 404] width 475 height 24
paste textarea "The reports have been attached again. In case of rejection, please contact your…"
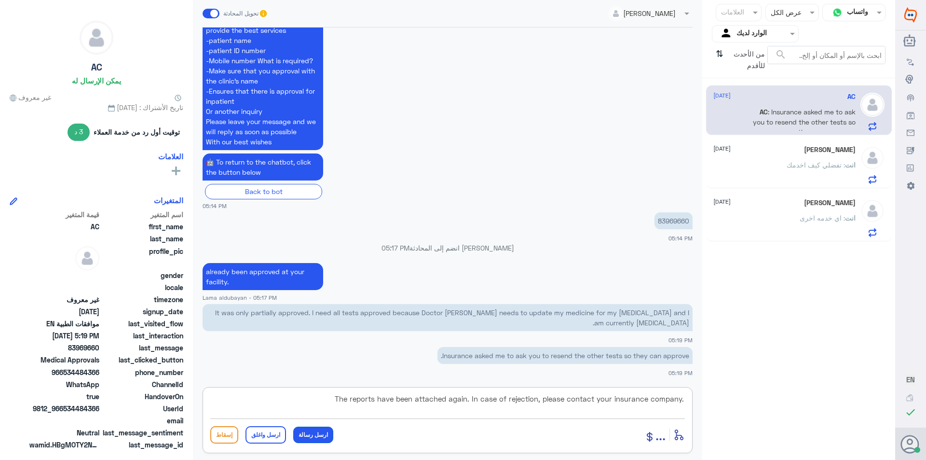
type textarea "The reports have been attached again. In case of rejection, please contact your…"
click at [326, 437] on button "ارسل رسالة" at bounding box center [313, 435] width 40 height 16
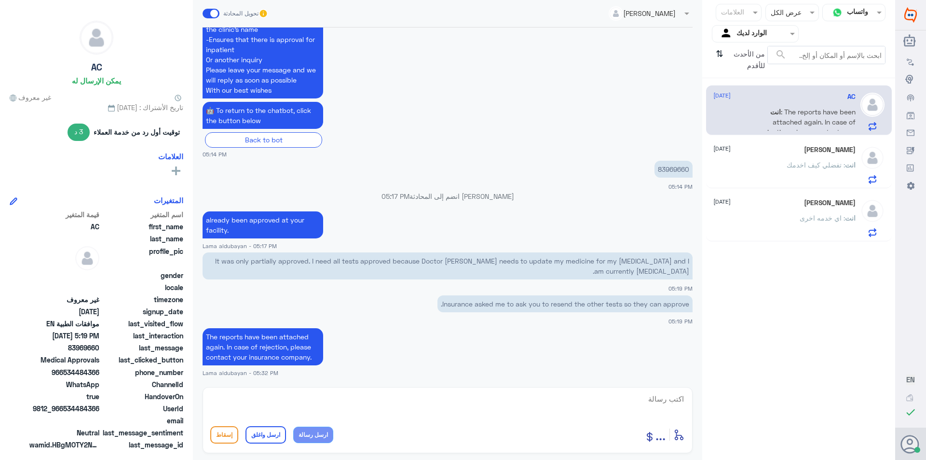
click at [382, 396] on textarea at bounding box center [447, 404] width 475 height 24
paste textarea "Is there anything else I can help you with?"
type textarea "Is there anything else I can help you with?"
click at [302, 435] on button "ارسل رسالة" at bounding box center [313, 435] width 40 height 16
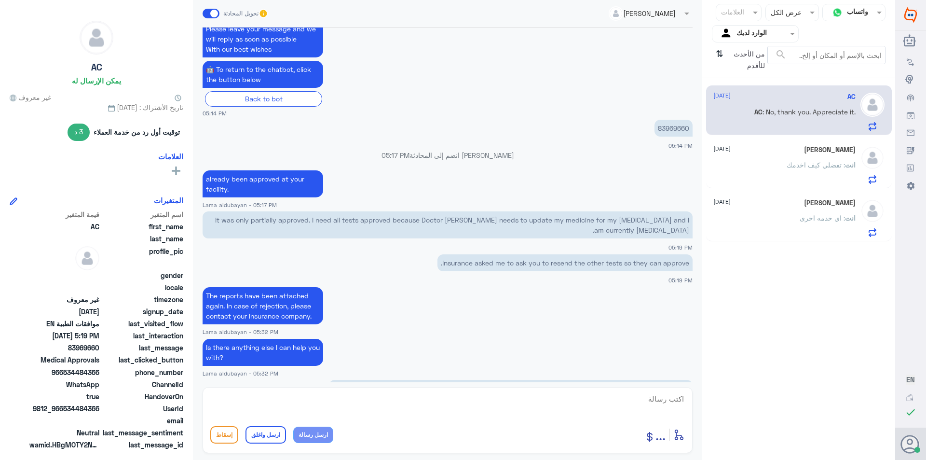
scroll to position [971, 0]
